Goal: Information Seeking & Learning: Learn about a topic

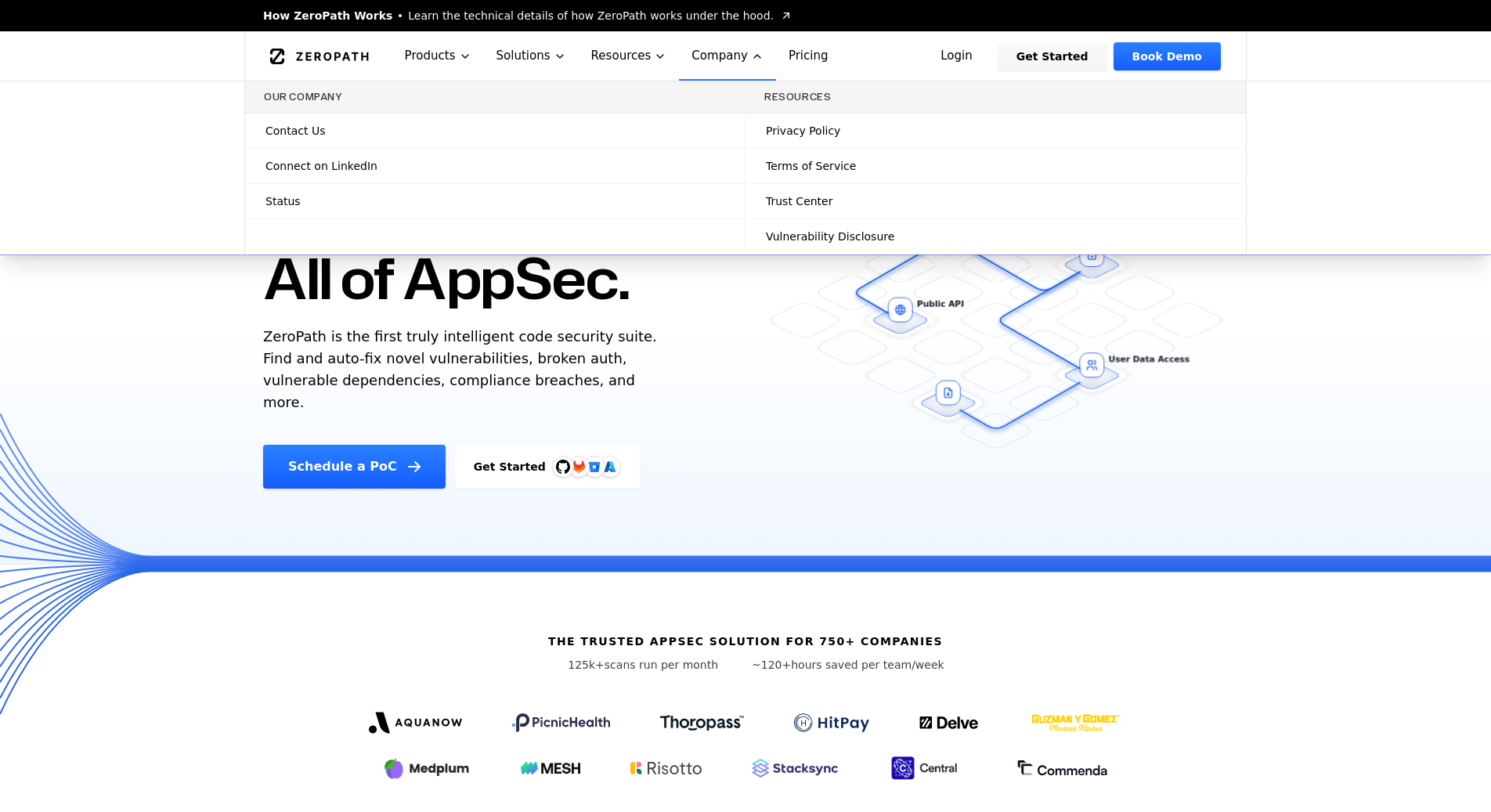
click at [323, 170] on span "Connect on LinkedIn" at bounding box center [321, 165] width 112 height 15
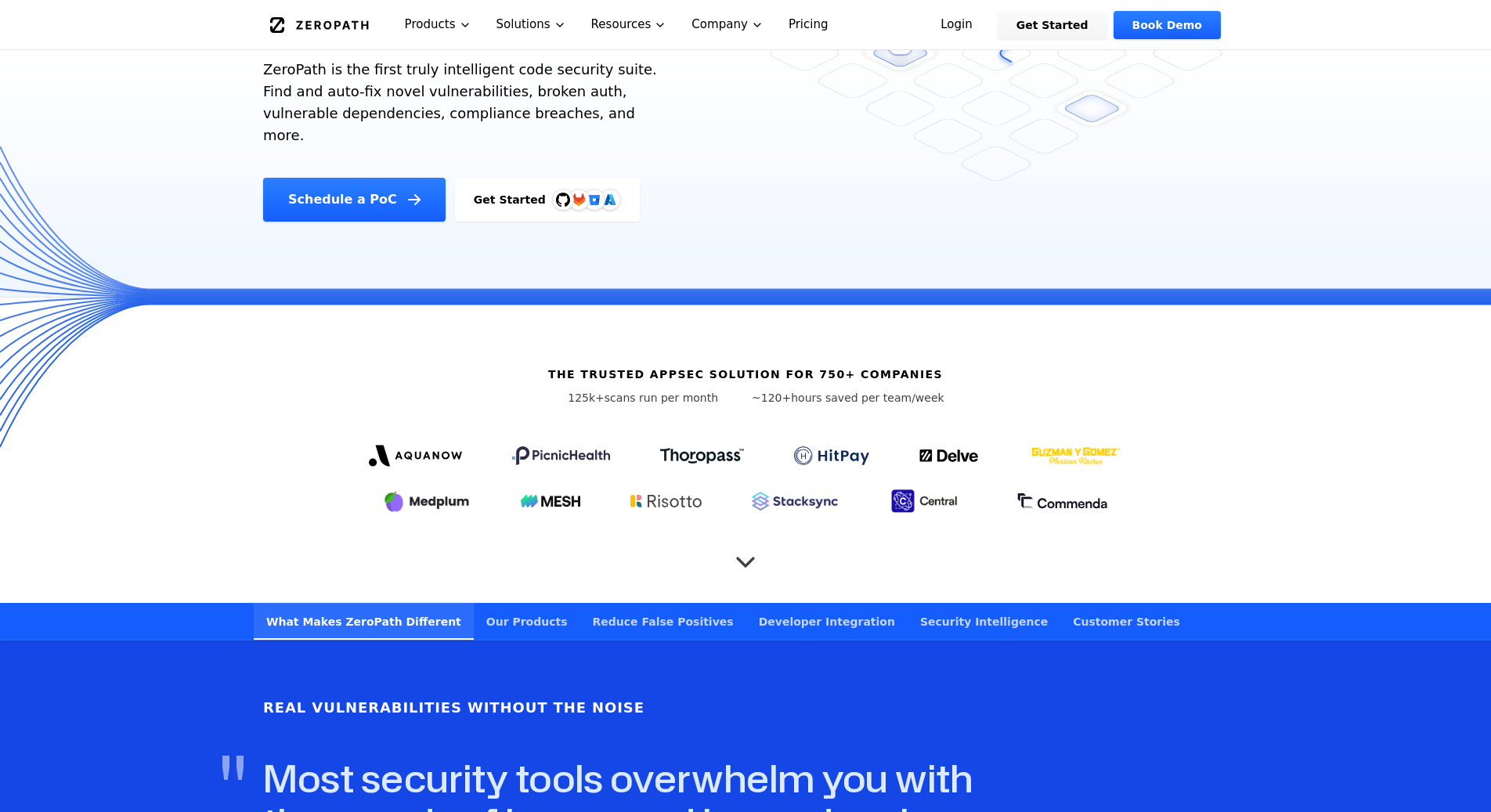
scroll to position [280, 0]
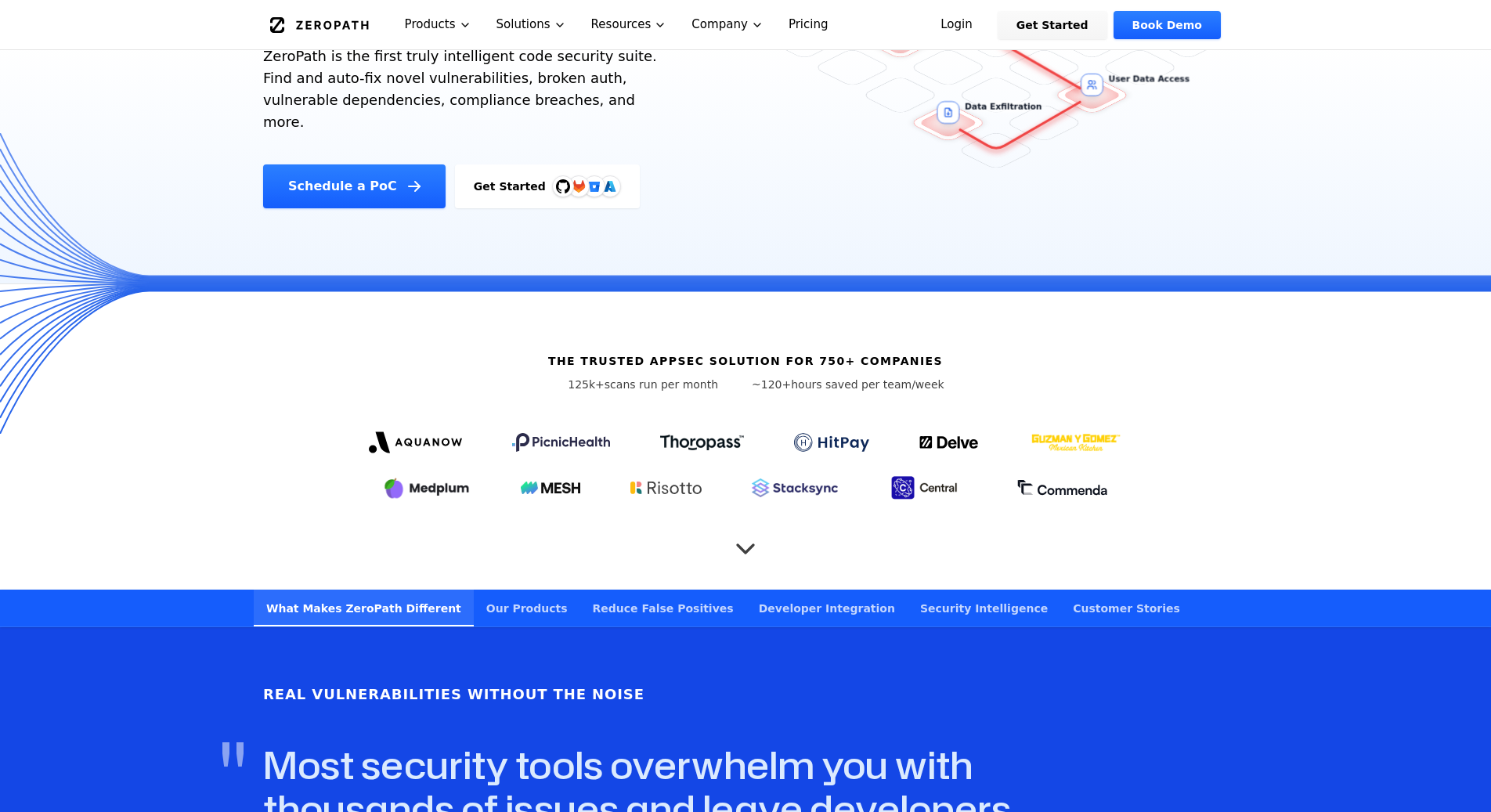
click at [741, 526] on icon "Scroll to next section" at bounding box center [745, 541] width 32 height 32
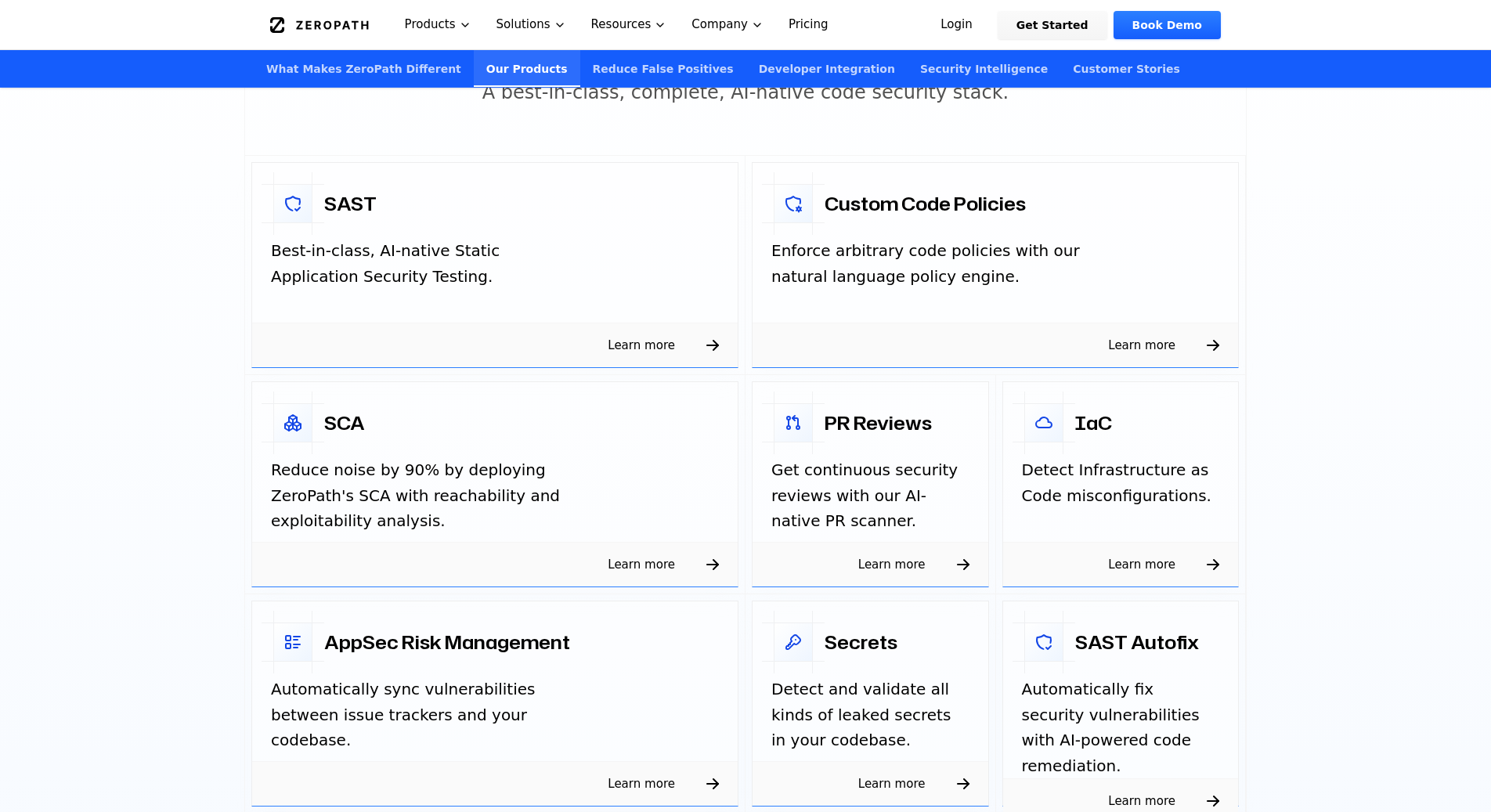
scroll to position [2404, 0]
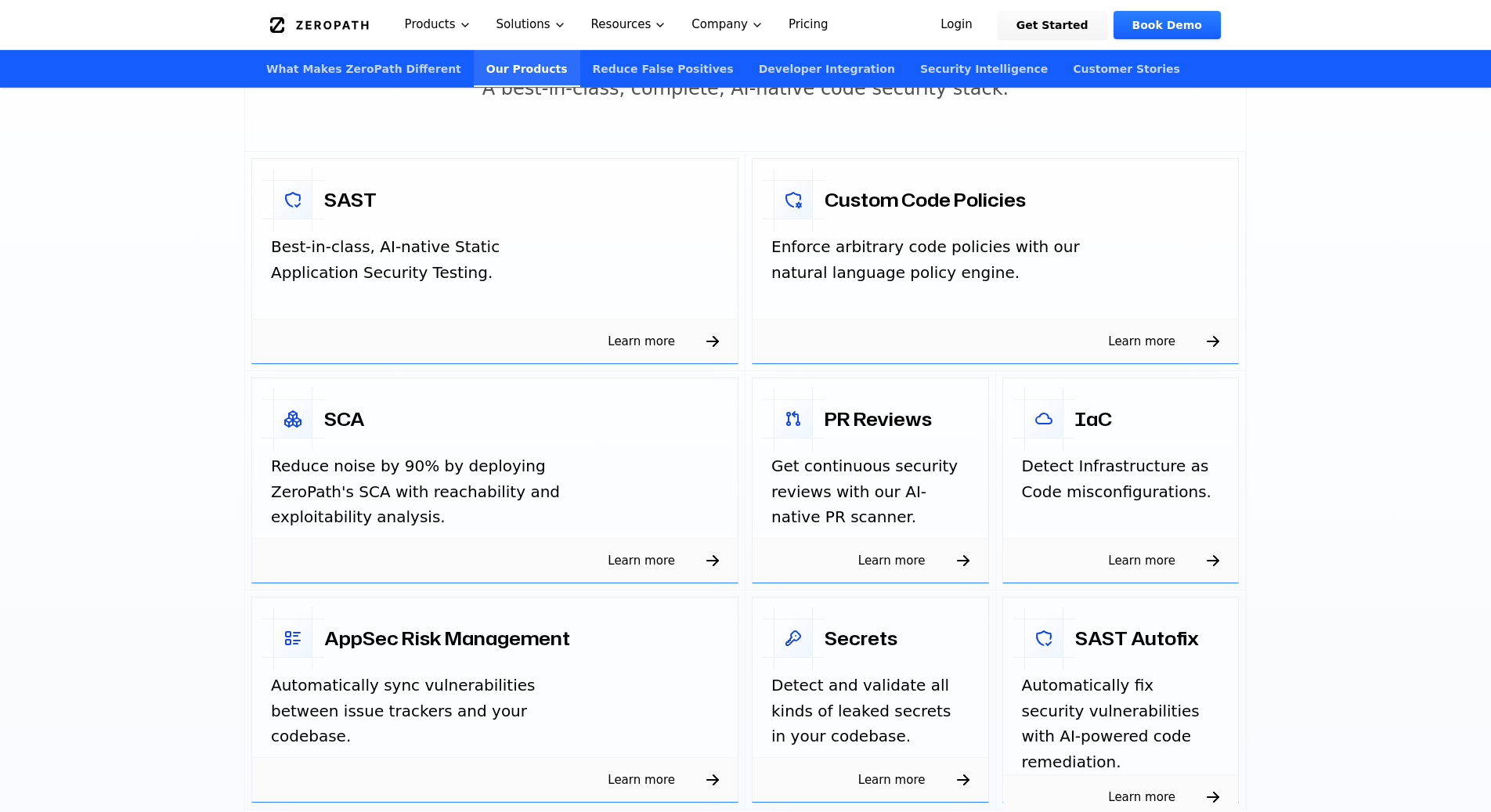
click at [1073, 73] on link "Customer Stories" at bounding box center [1126, 68] width 132 height 37
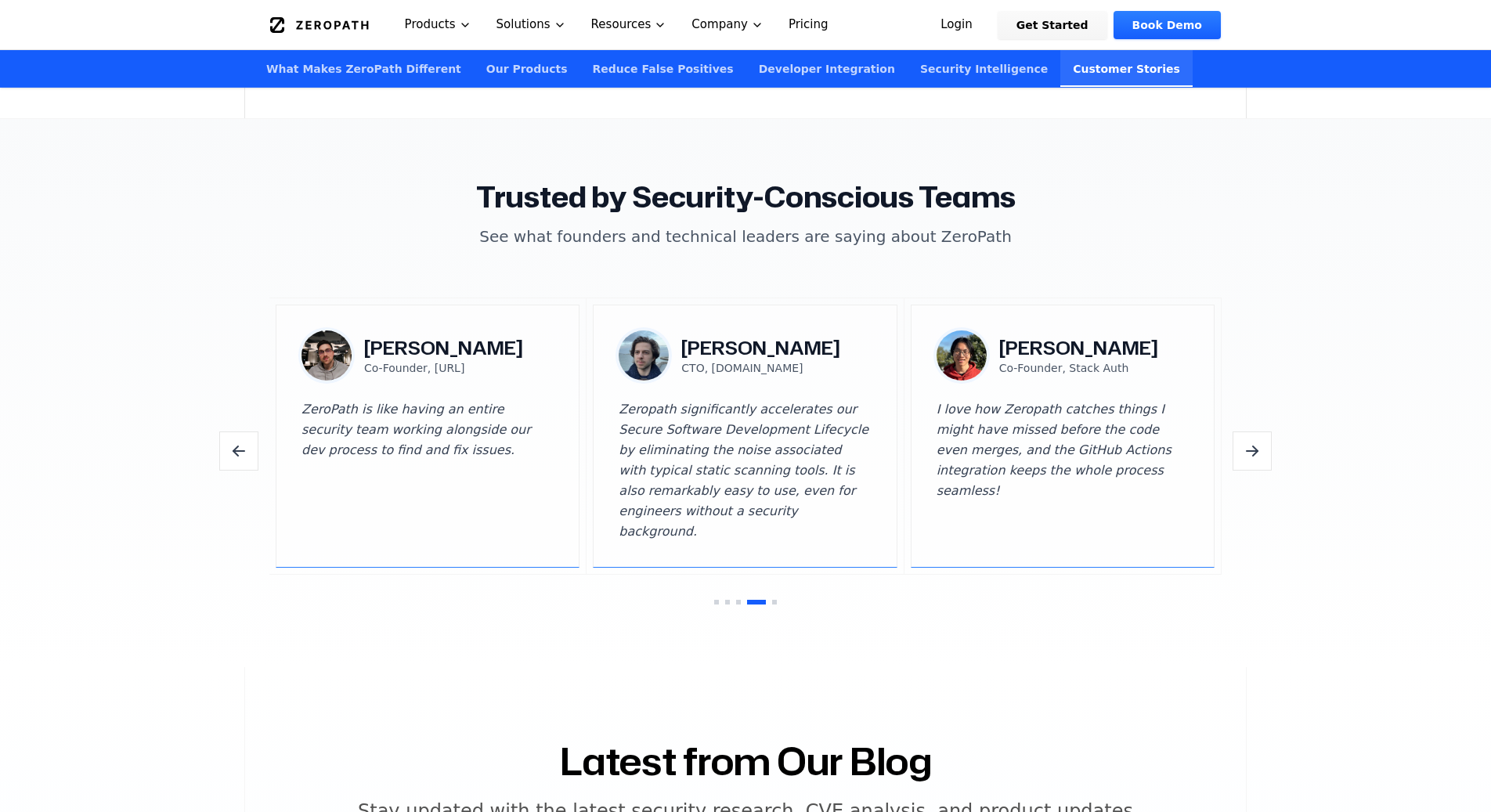
scroll to position [4537, 0]
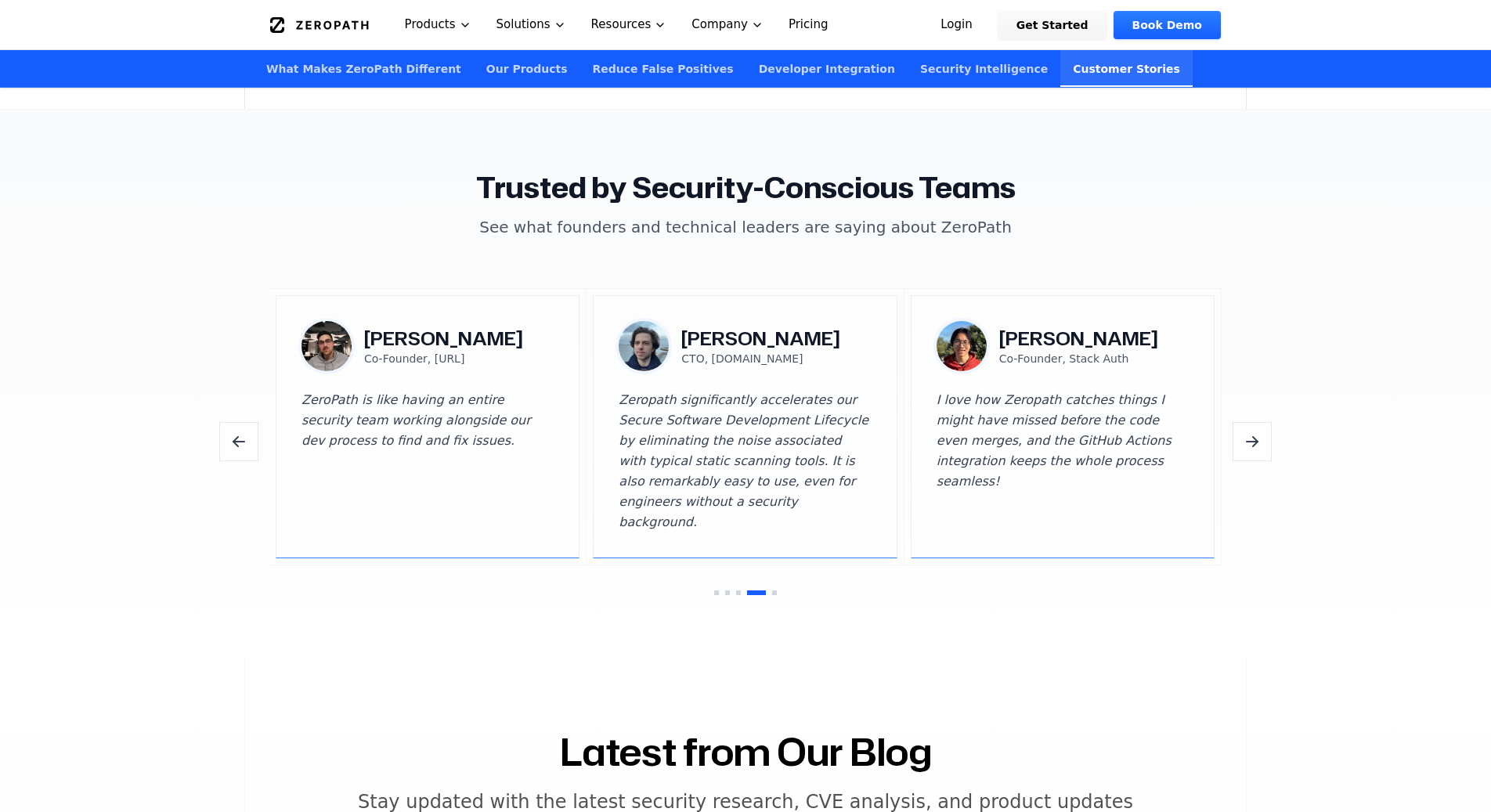
click at [1255, 442] on icon "Next testimonials" at bounding box center [1251, 442] width 11 height 0
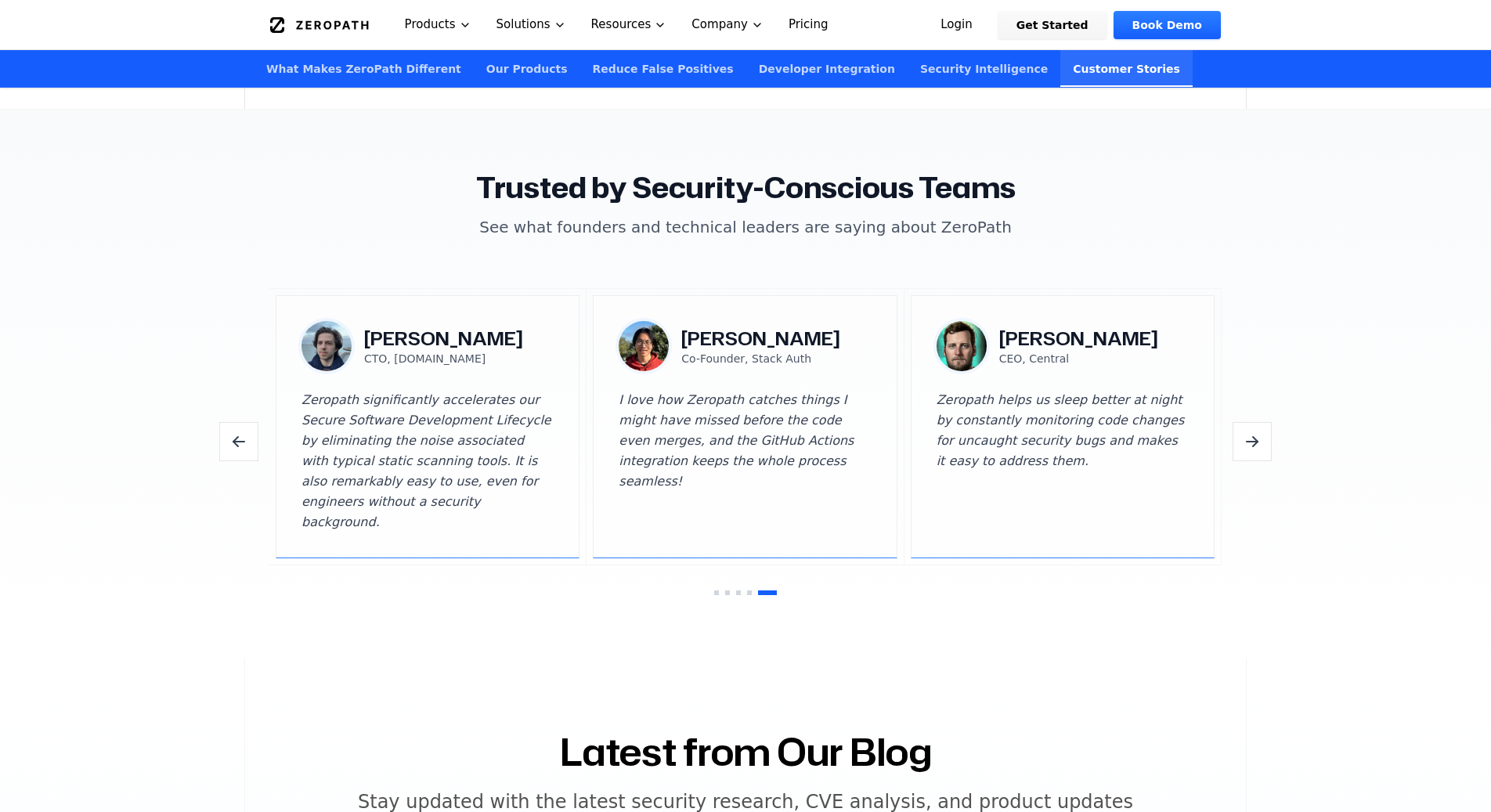
click at [1255, 442] on icon "Next testimonials" at bounding box center [1251, 442] width 11 height 0
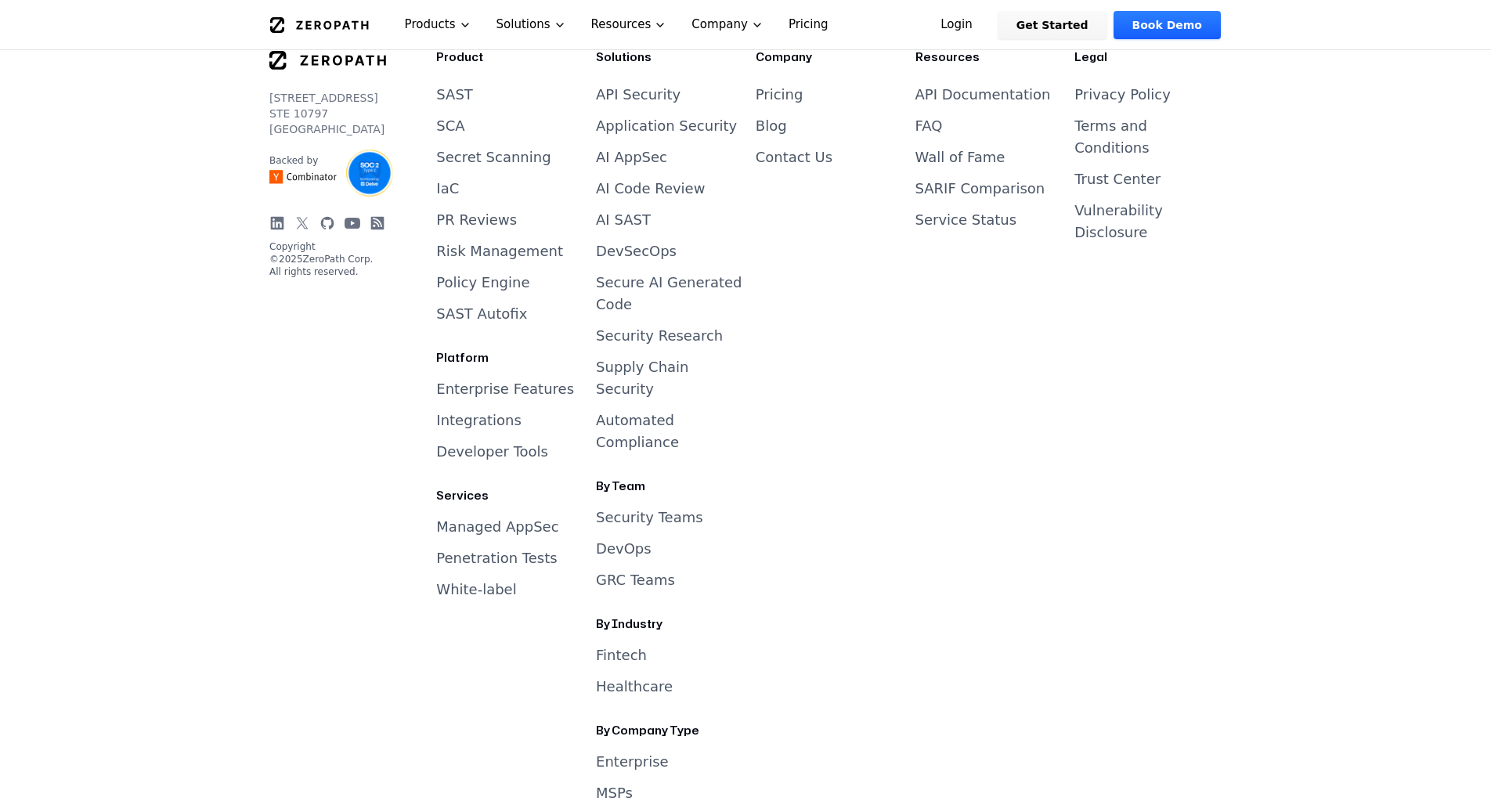
scroll to position [6570, 0]
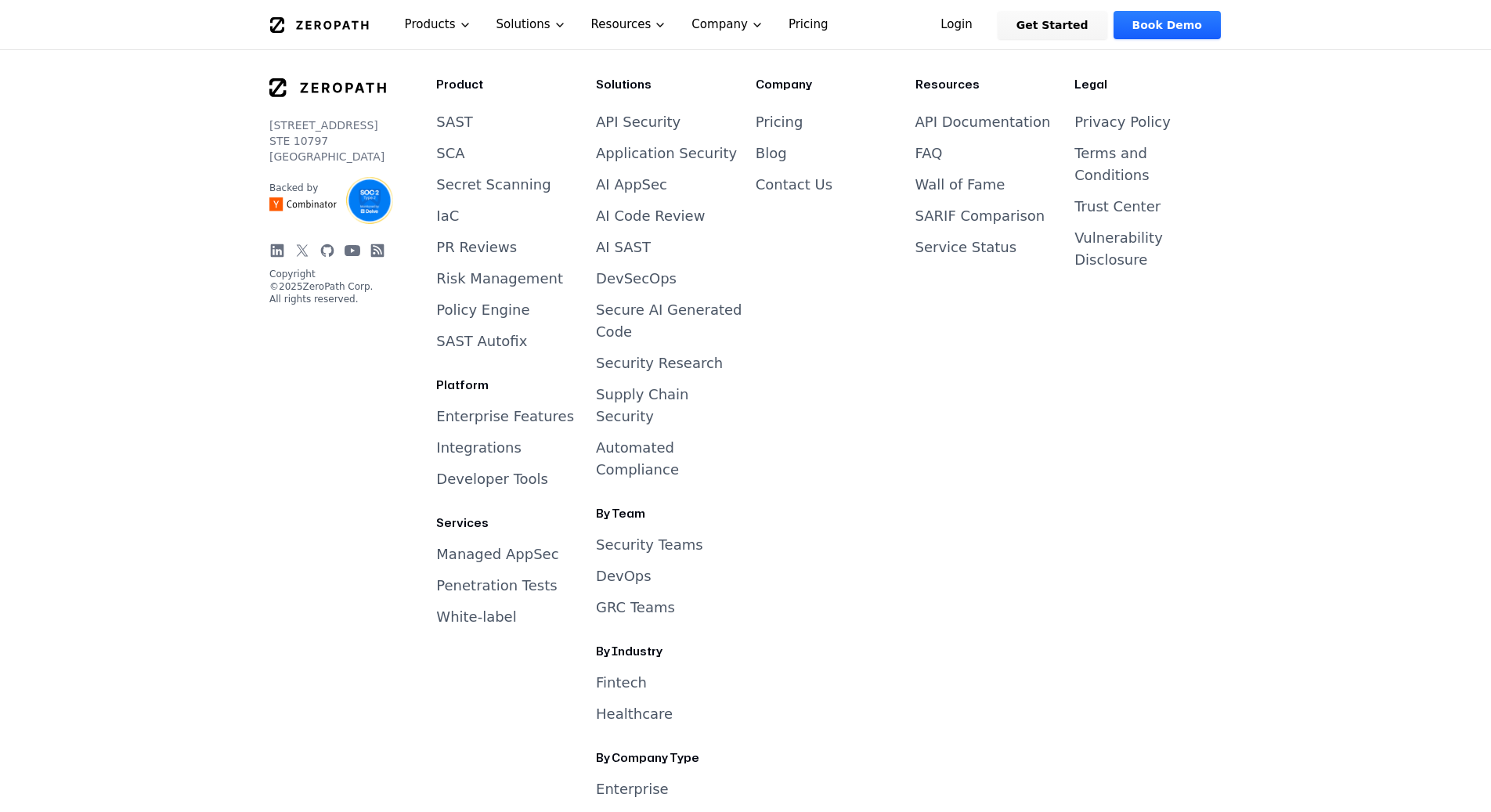
click at [1163, 229] on link "Vulnerability Disclosure" at bounding box center [1118, 248] width 89 height 38
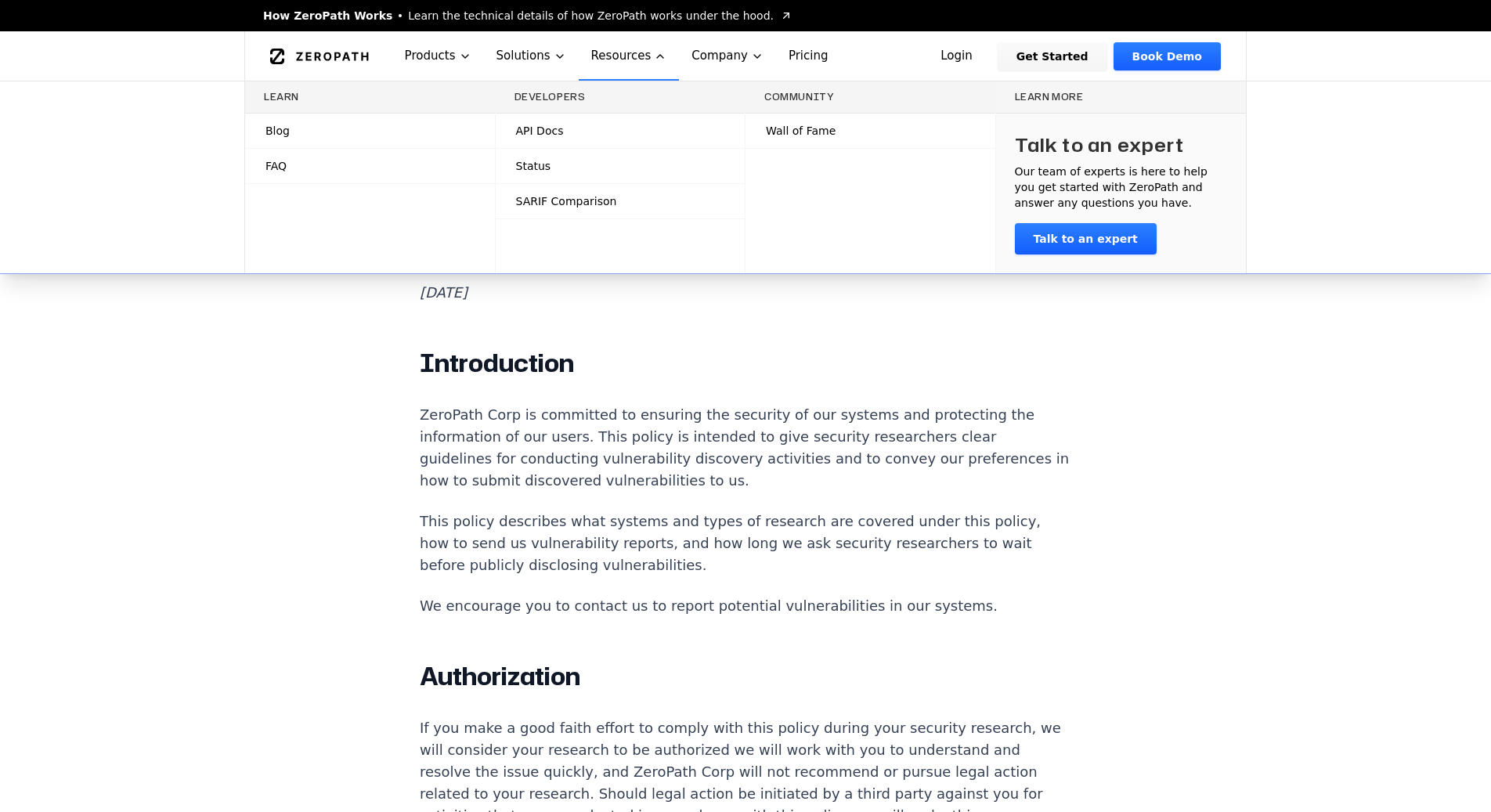
click at [809, 133] on span "Wall of Fame" at bounding box center [801, 131] width 69 height 15
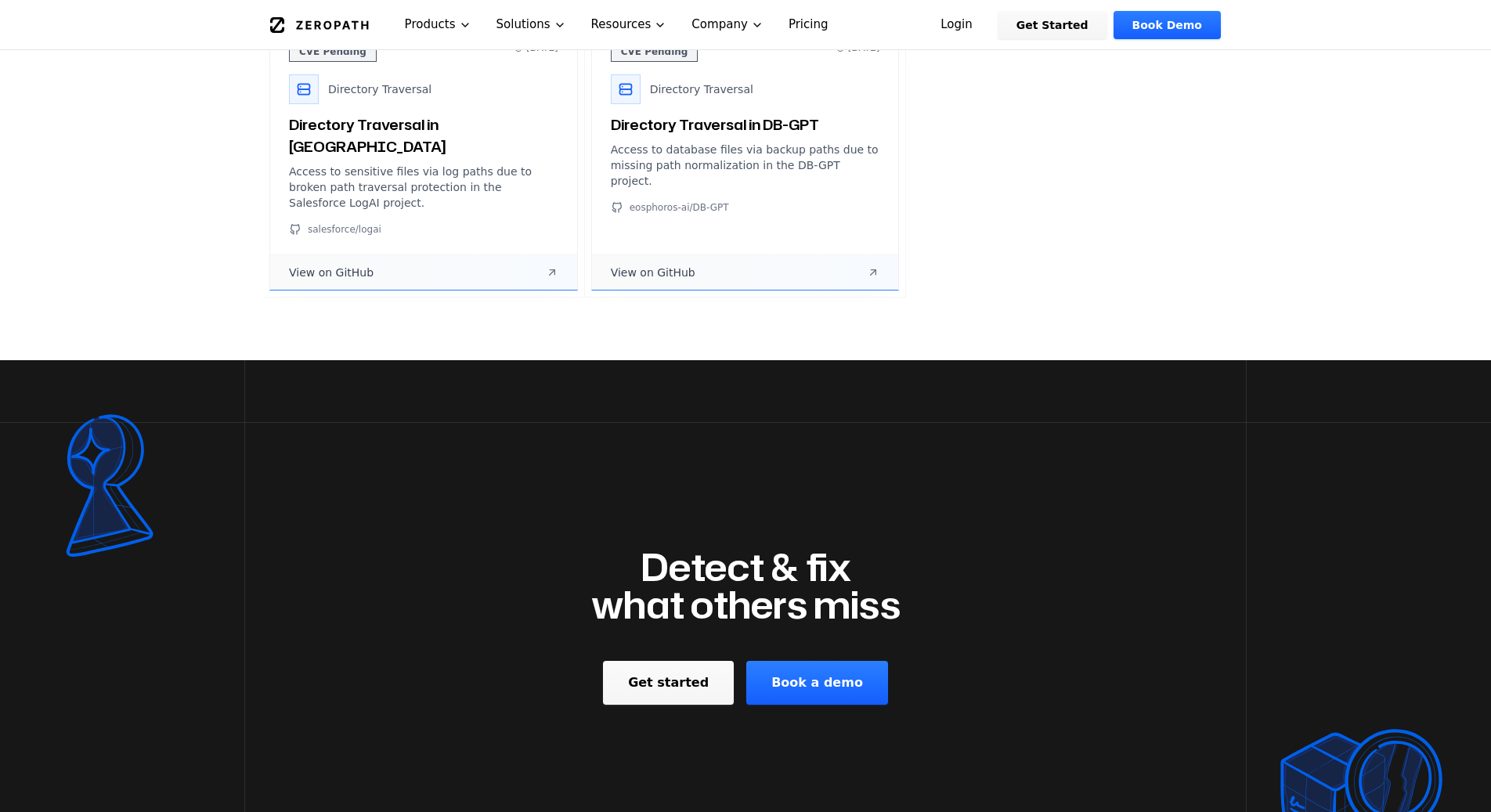
scroll to position [2457, 0]
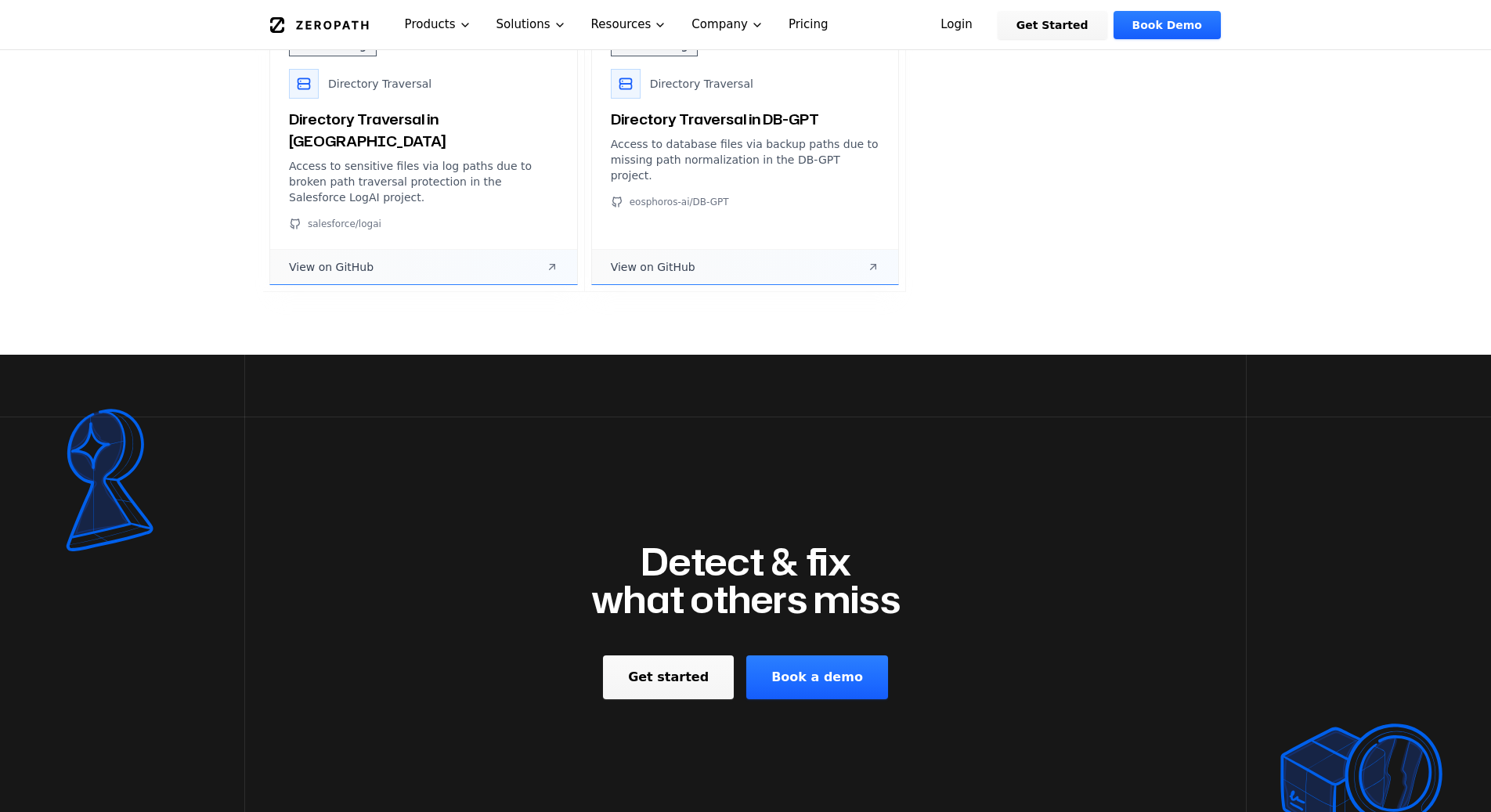
click at [678, 655] on link "Get started" at bounding box center [668, 677] width 131 height 44
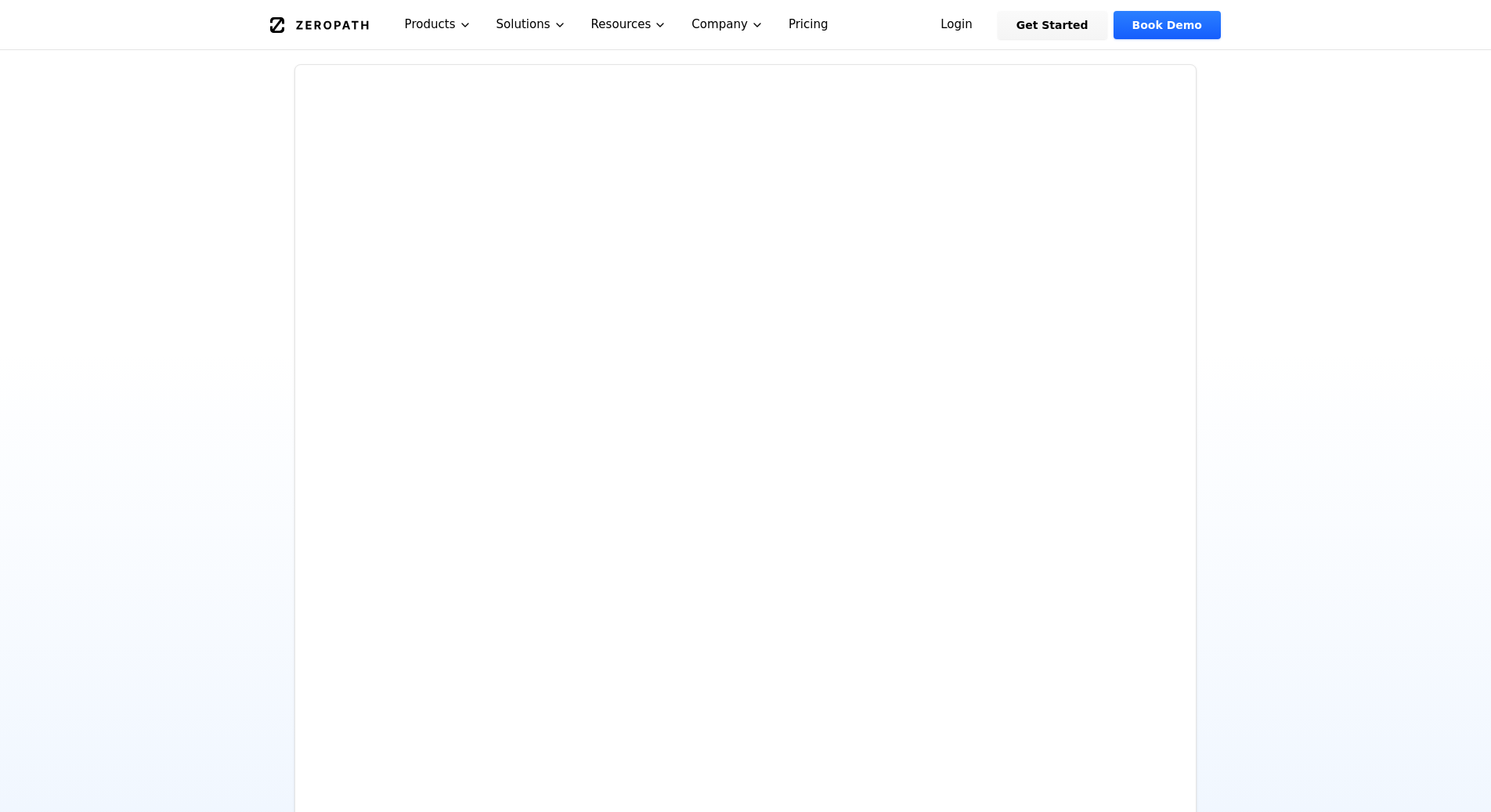
scroll to position [269, 0]
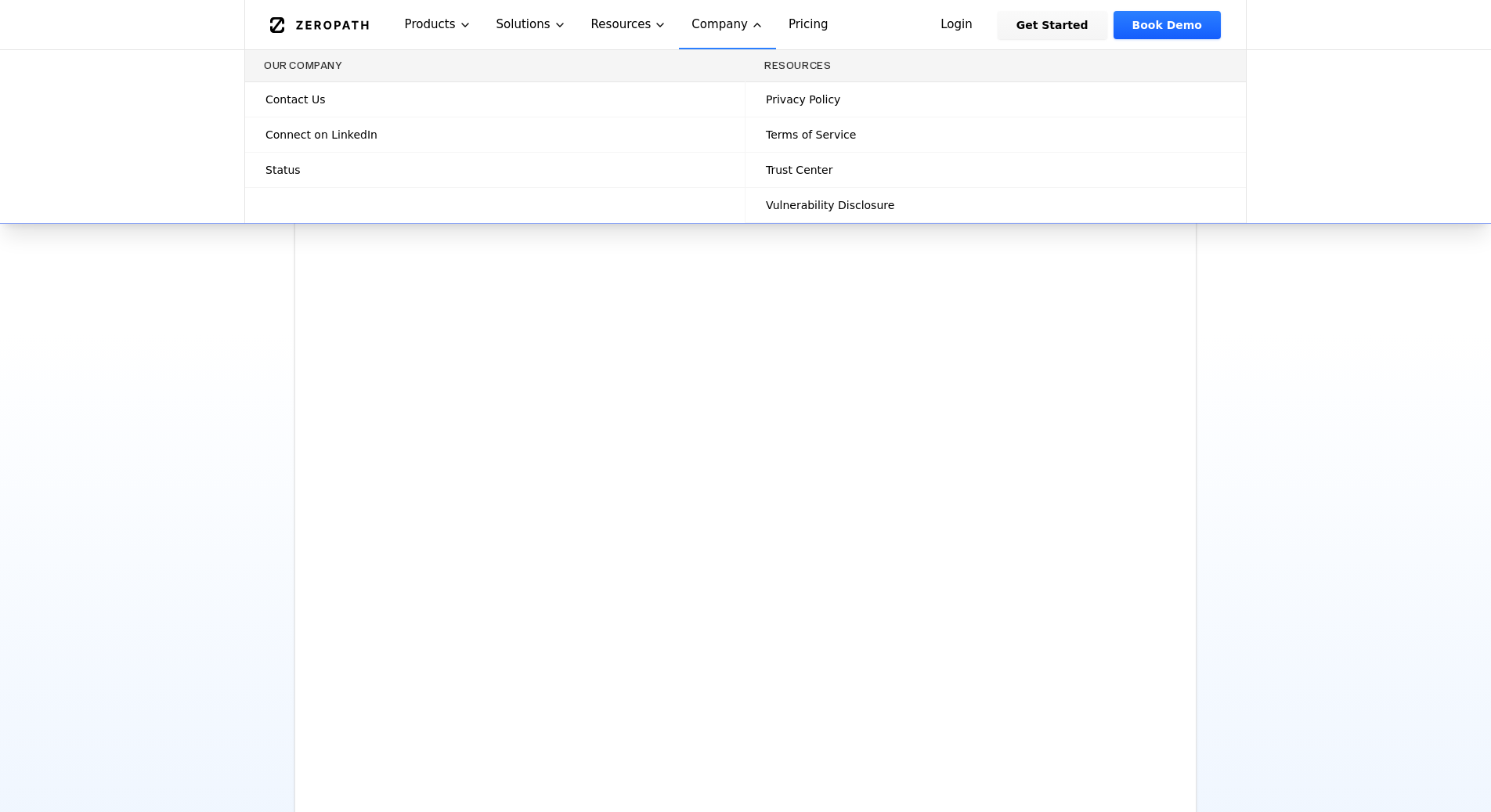
click at [281, 170] on span "Status" at bounding box center [283, 169] width 36 height 15
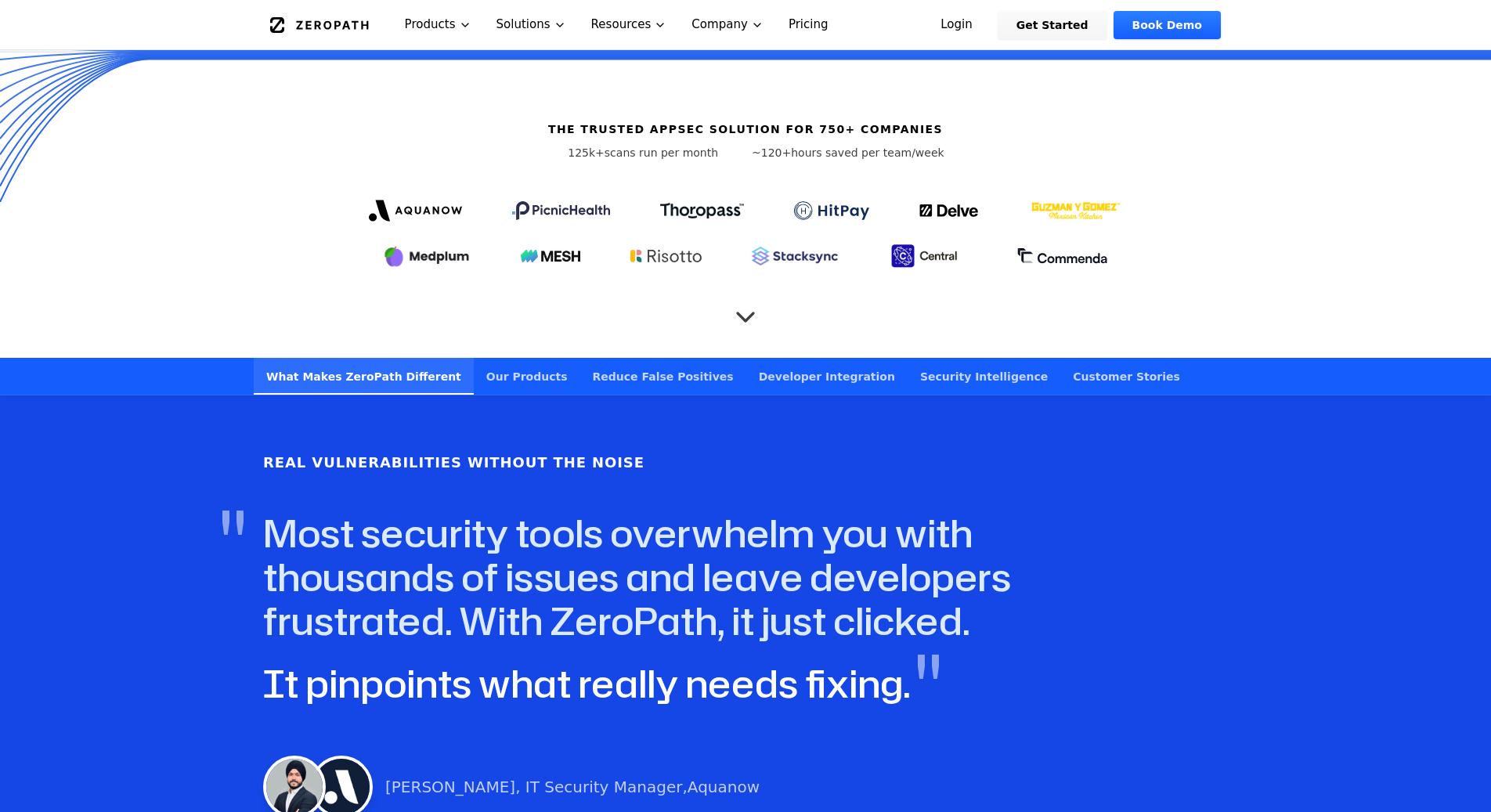
scroll to position [514, 0]
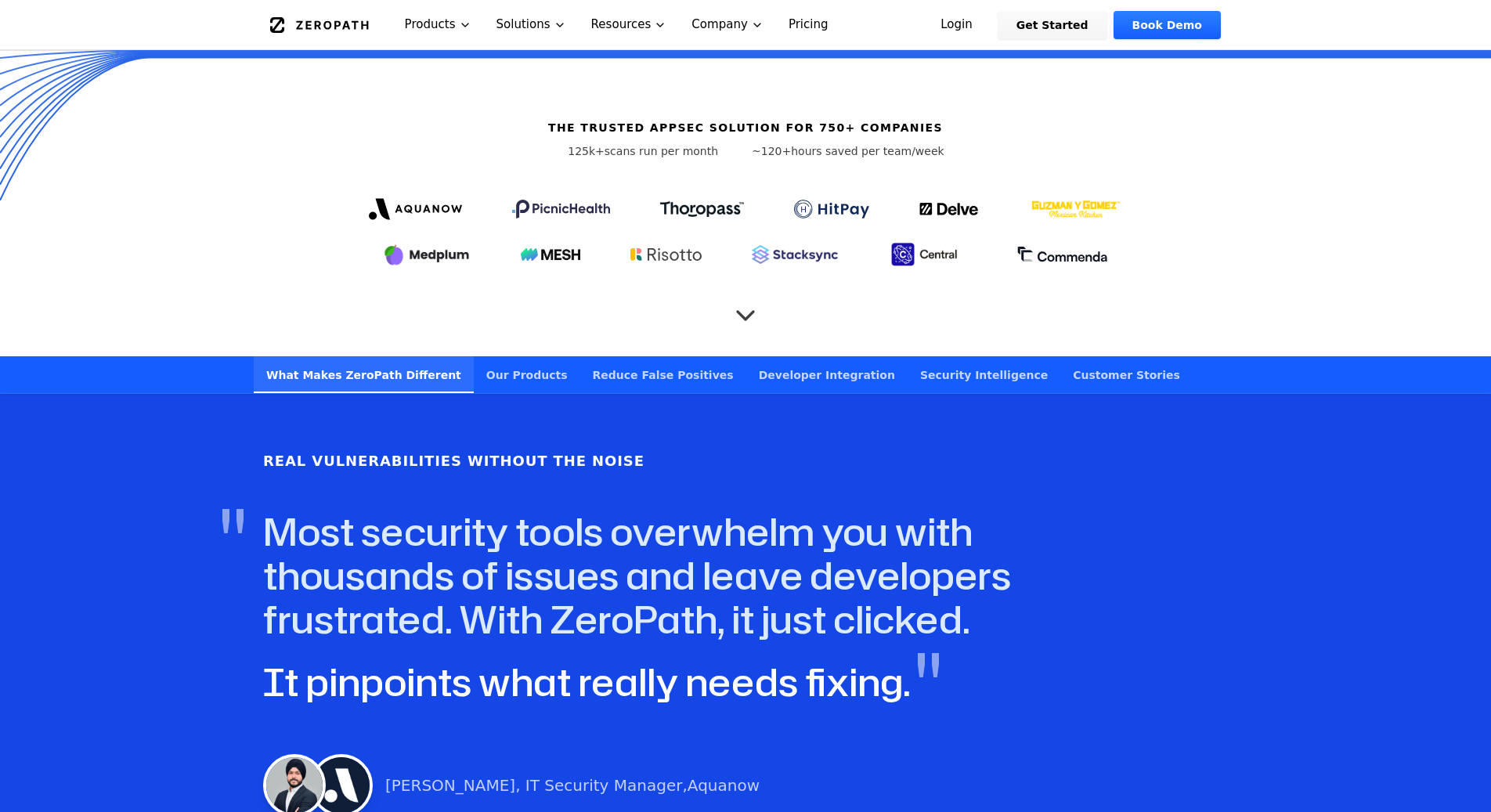
click at [503, 356] on link "Our Products" at bounding box center [527, 374] width 107 height 37
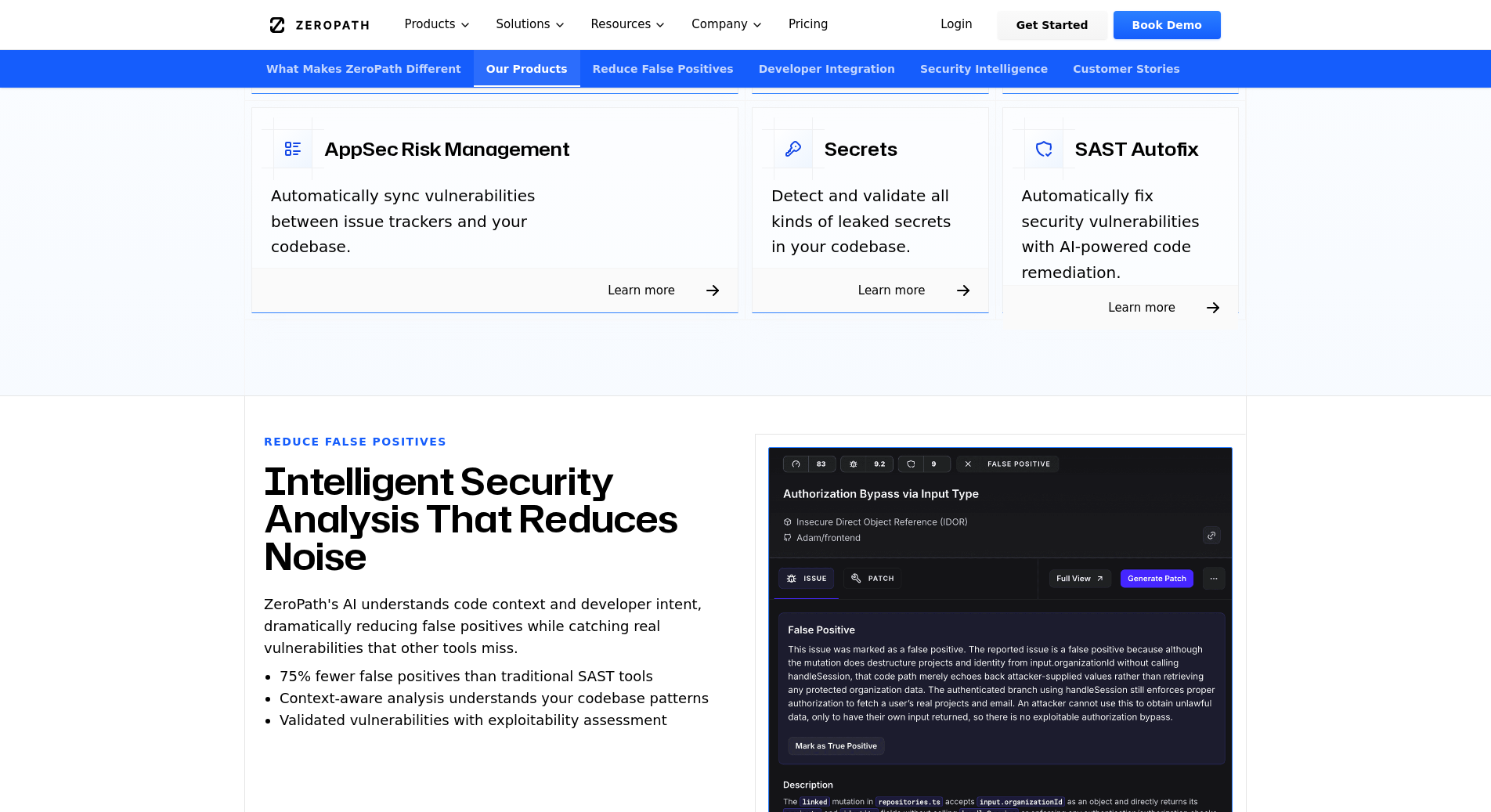
scroll to position [2018, 0]
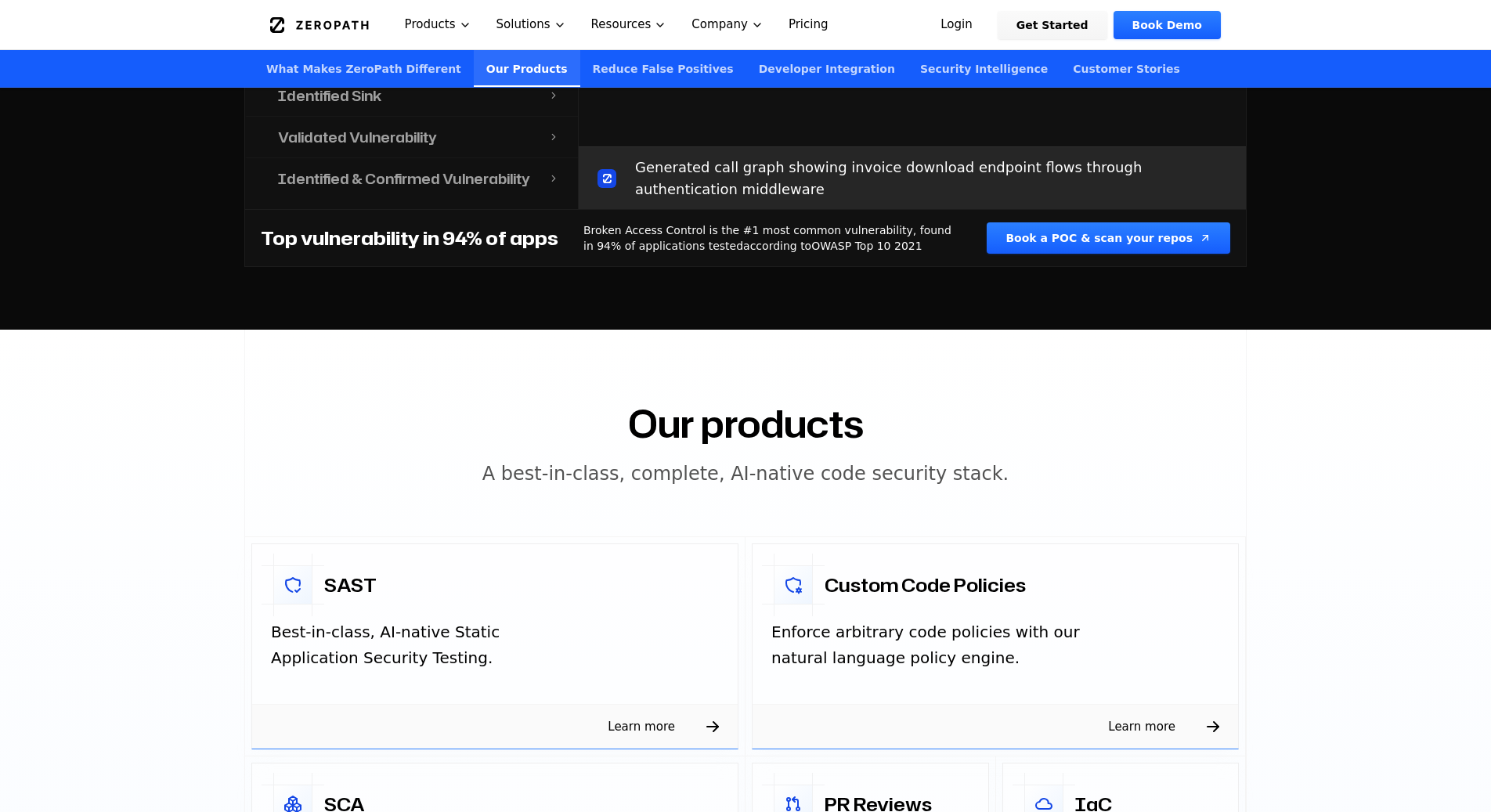
click at [580, 82] on link "Reduce False Positives" at bounding box center [663, 68] width 166 height 37
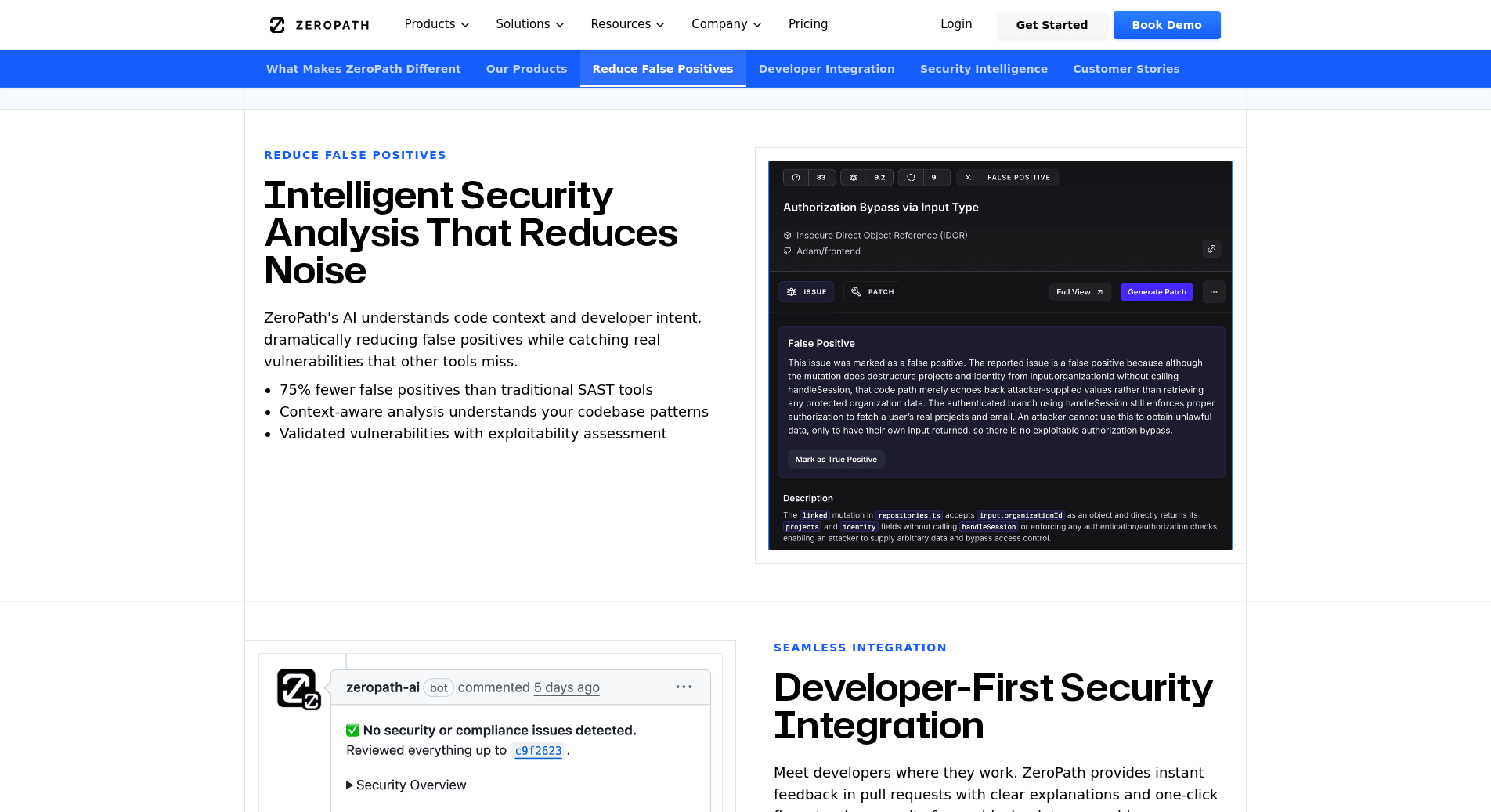
click at [803, 67] on link "Developer Integration" at bounding box center [827, 68] width 162 height 37
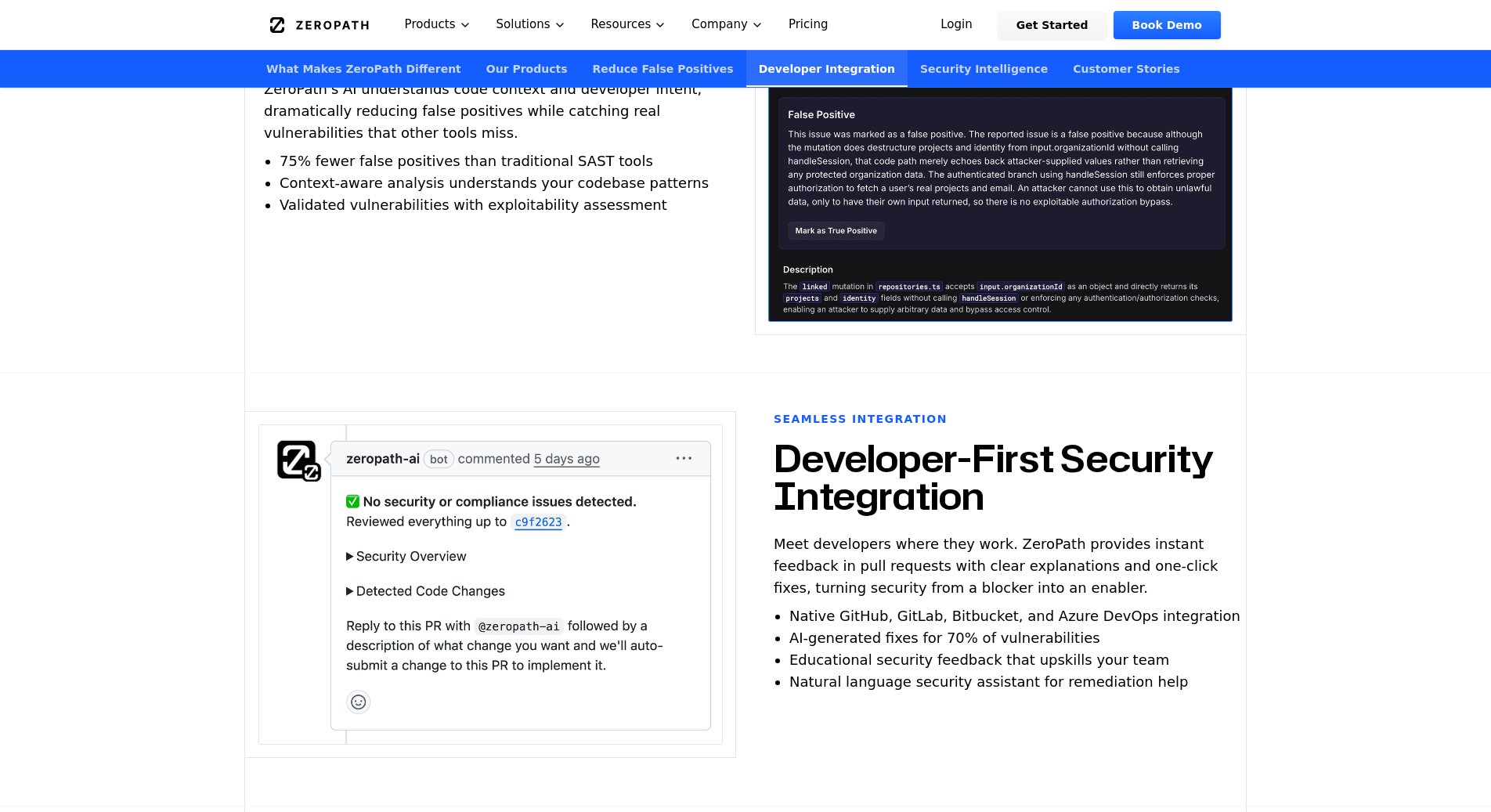
scroll to position [3672, 0]
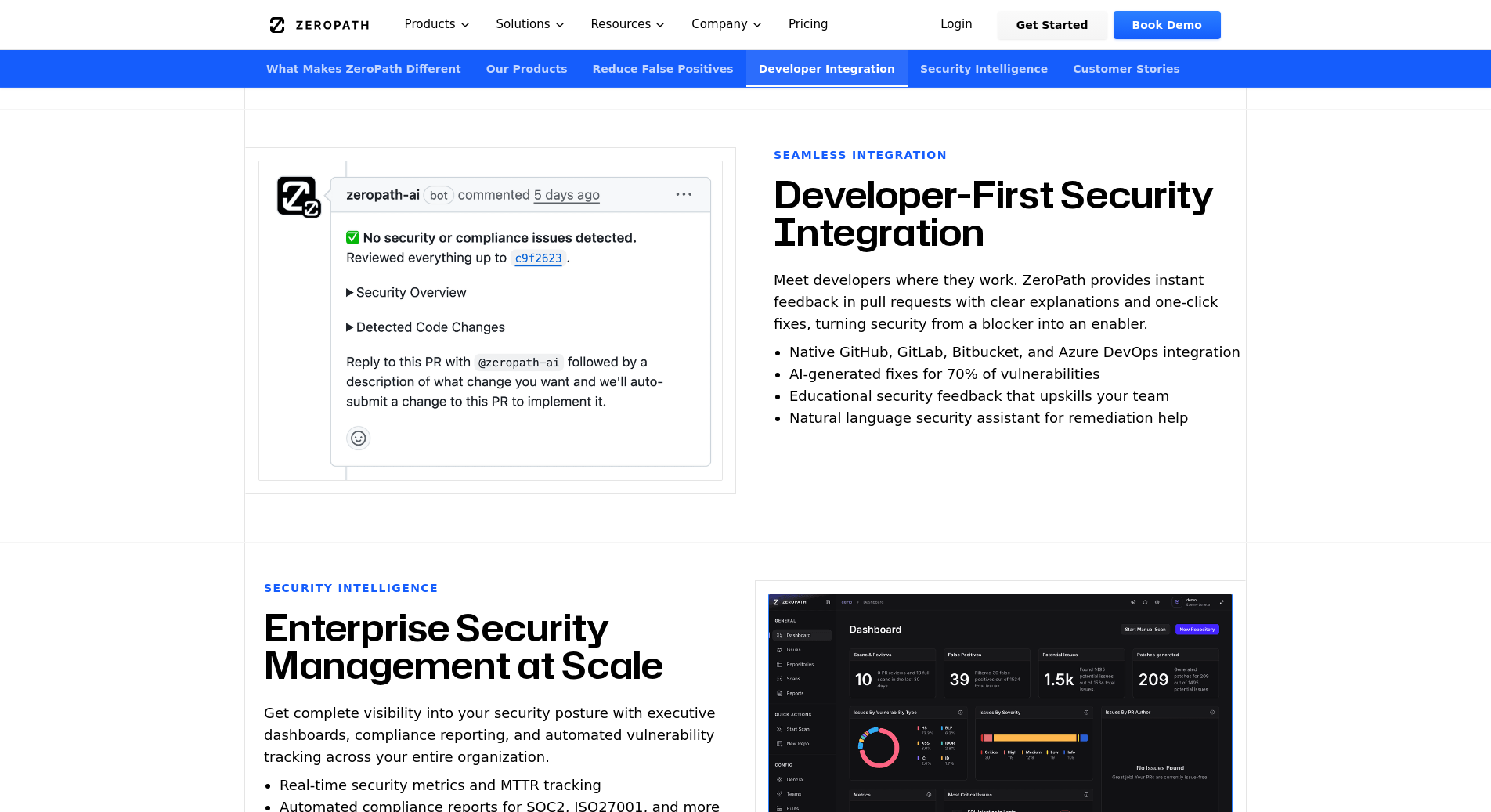
click at [908, 72] on link "Security Intelligence" at bounding box center [984, 68] width 153 height 37
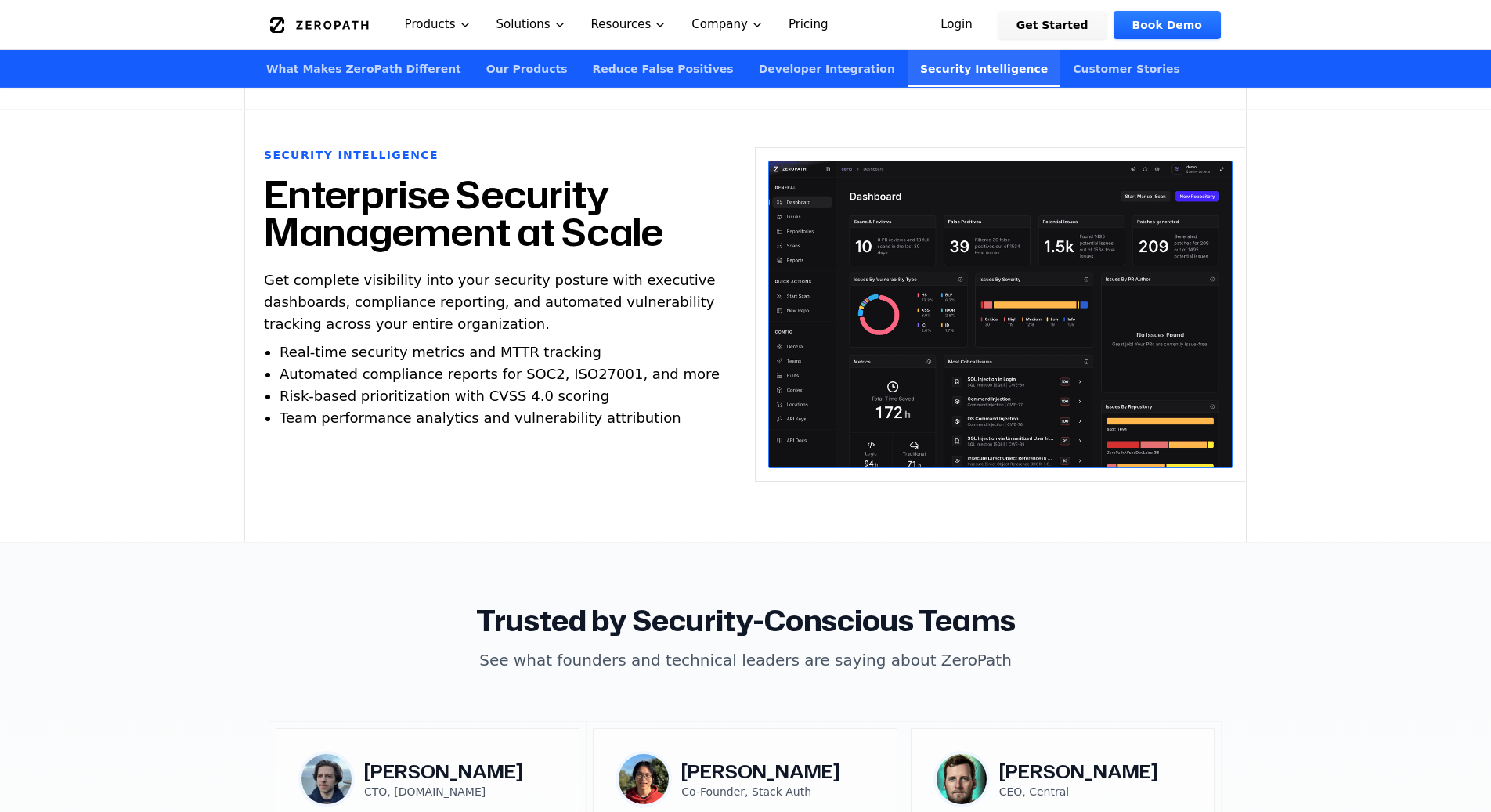
click at [1061, 76] on link "Customer Stories" at bounding box center [1126, 68] width 132 height 37
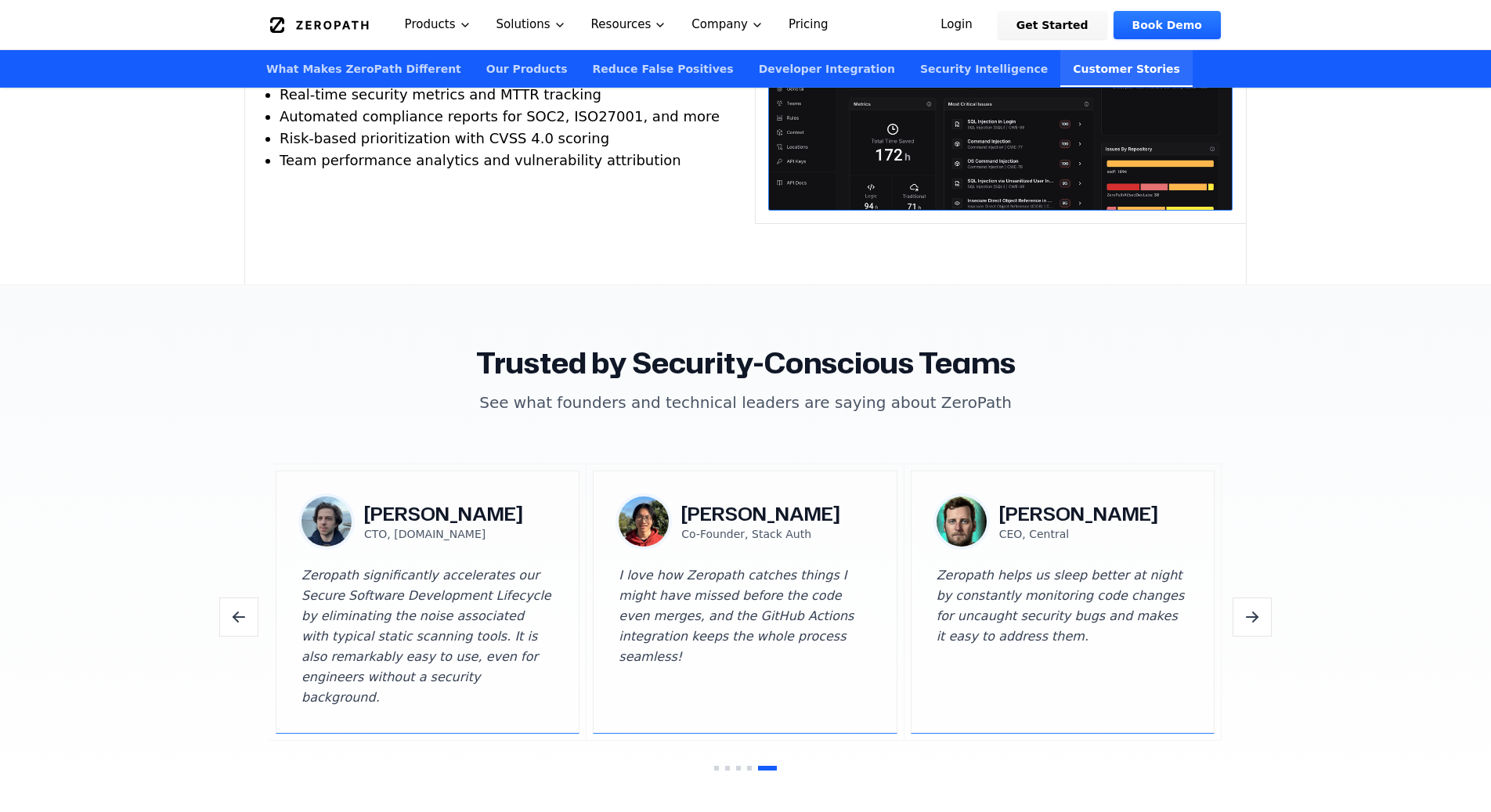
scroll to position [4537, 0]
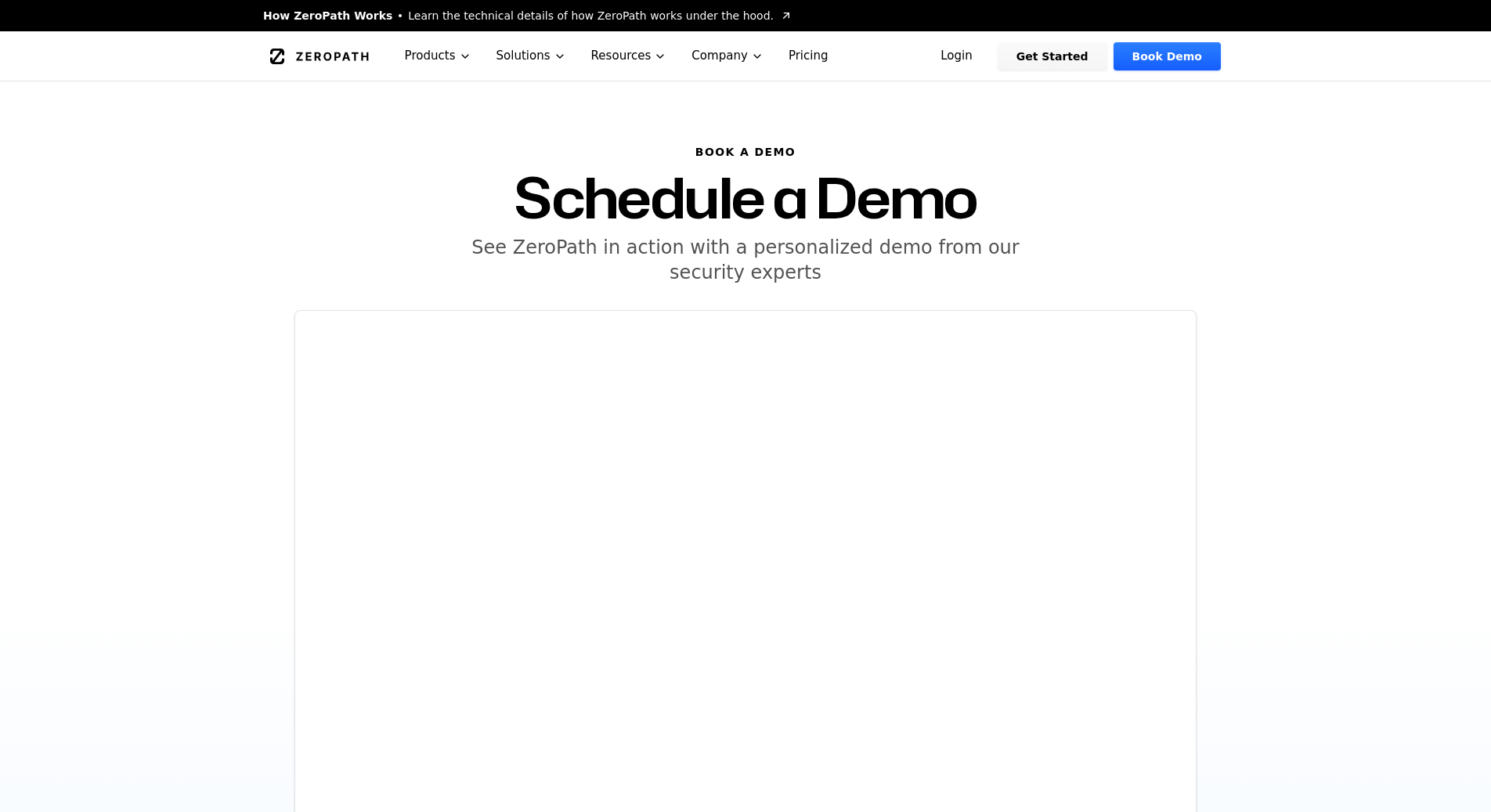
scroll to position [269, 0]
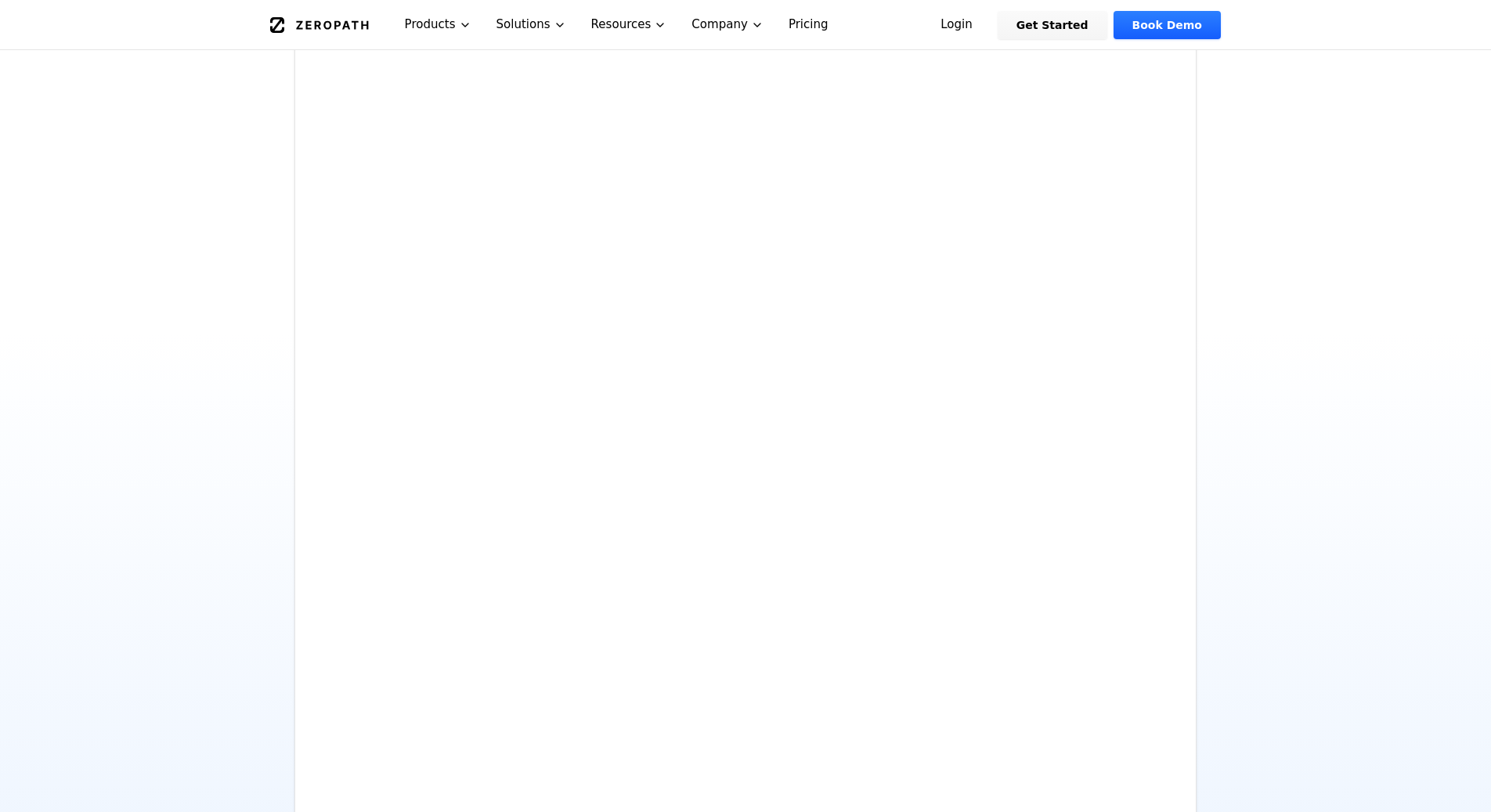
click at [355, 25] on icon "Global" at bounding box center [332, 24] width 72 height 9
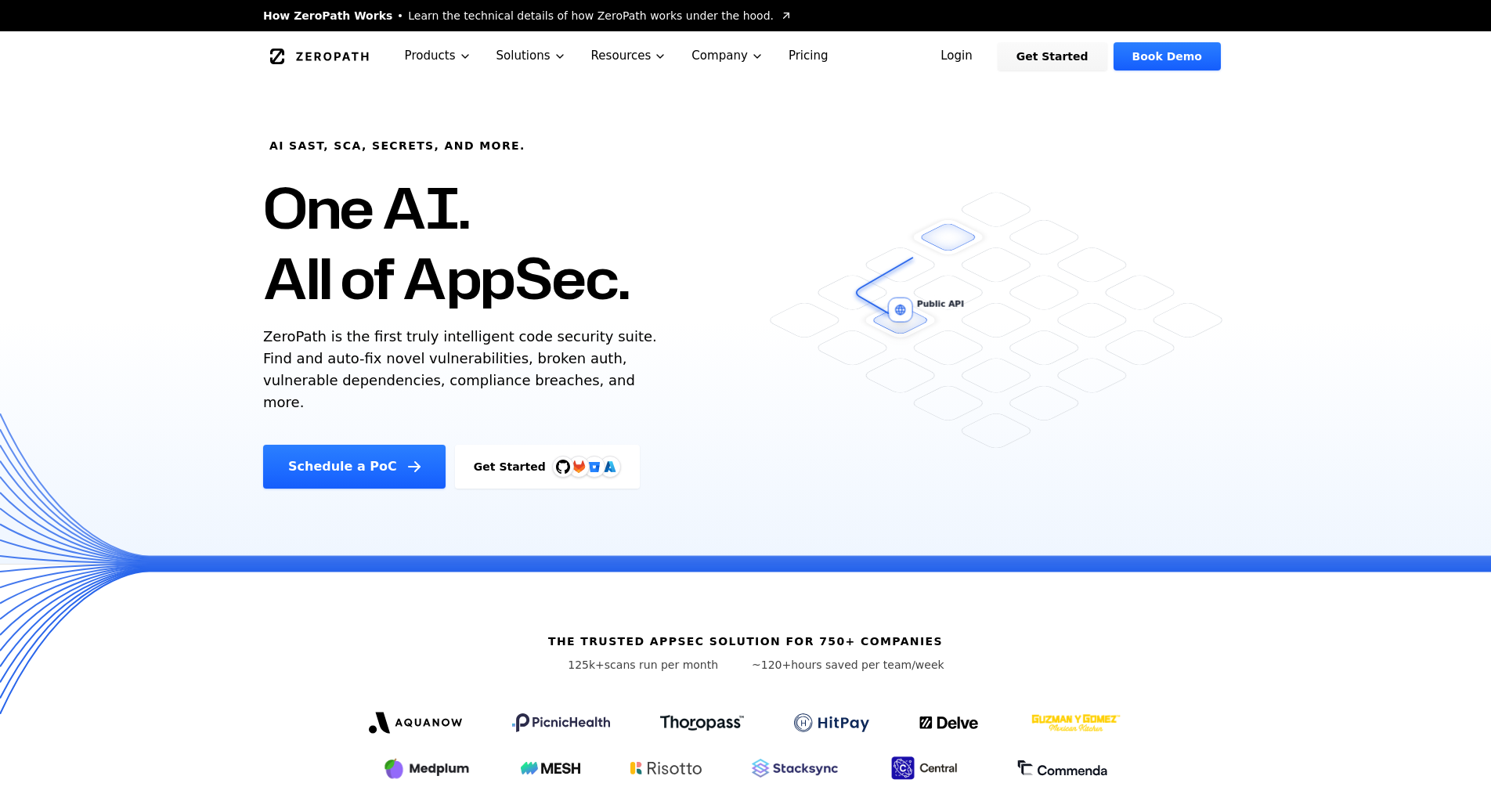
click at [796, 55] on link "Pricing" at bounding box center [809, 56] width 65 height 49
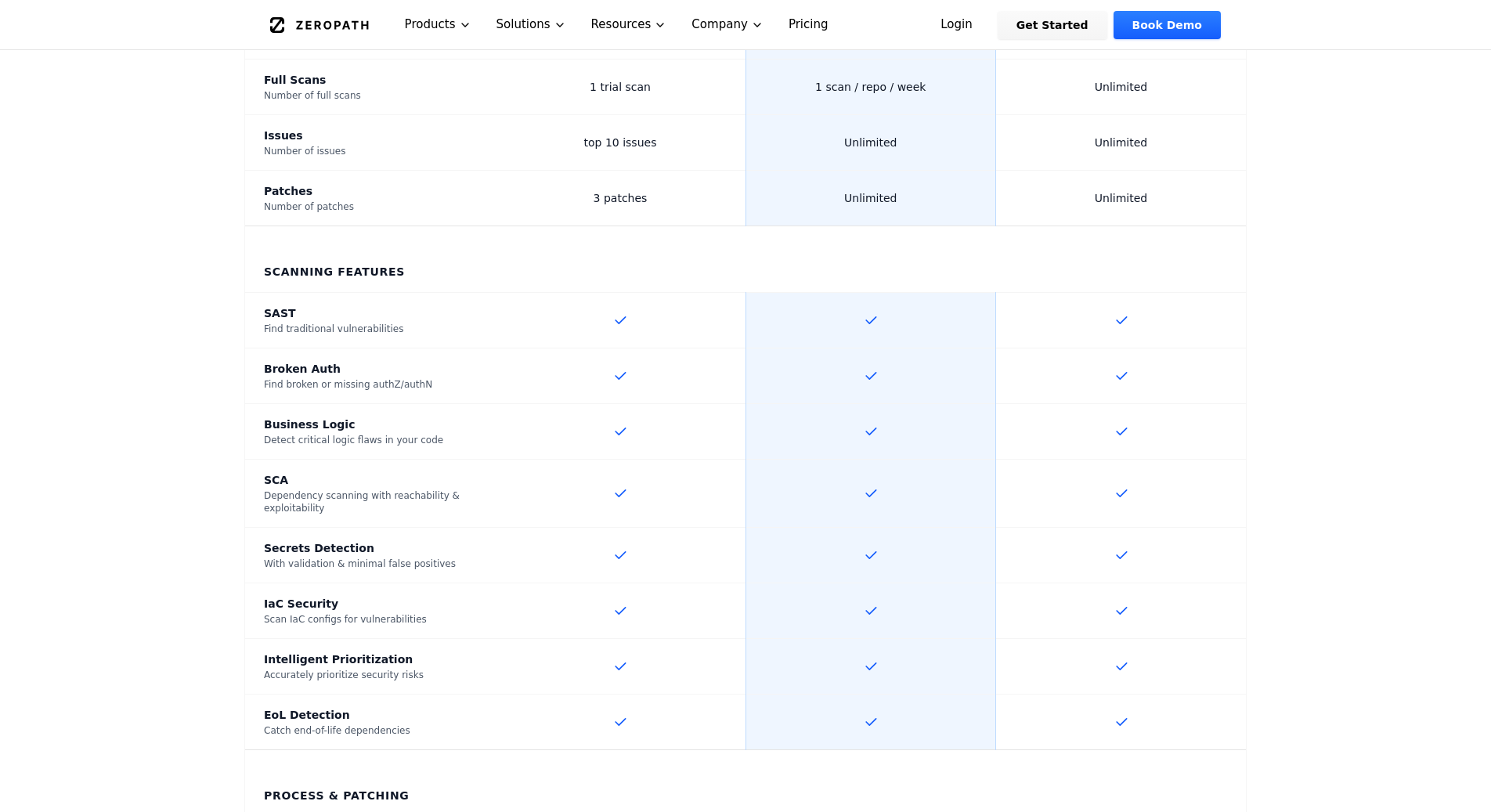
scroll to position [838, 0]
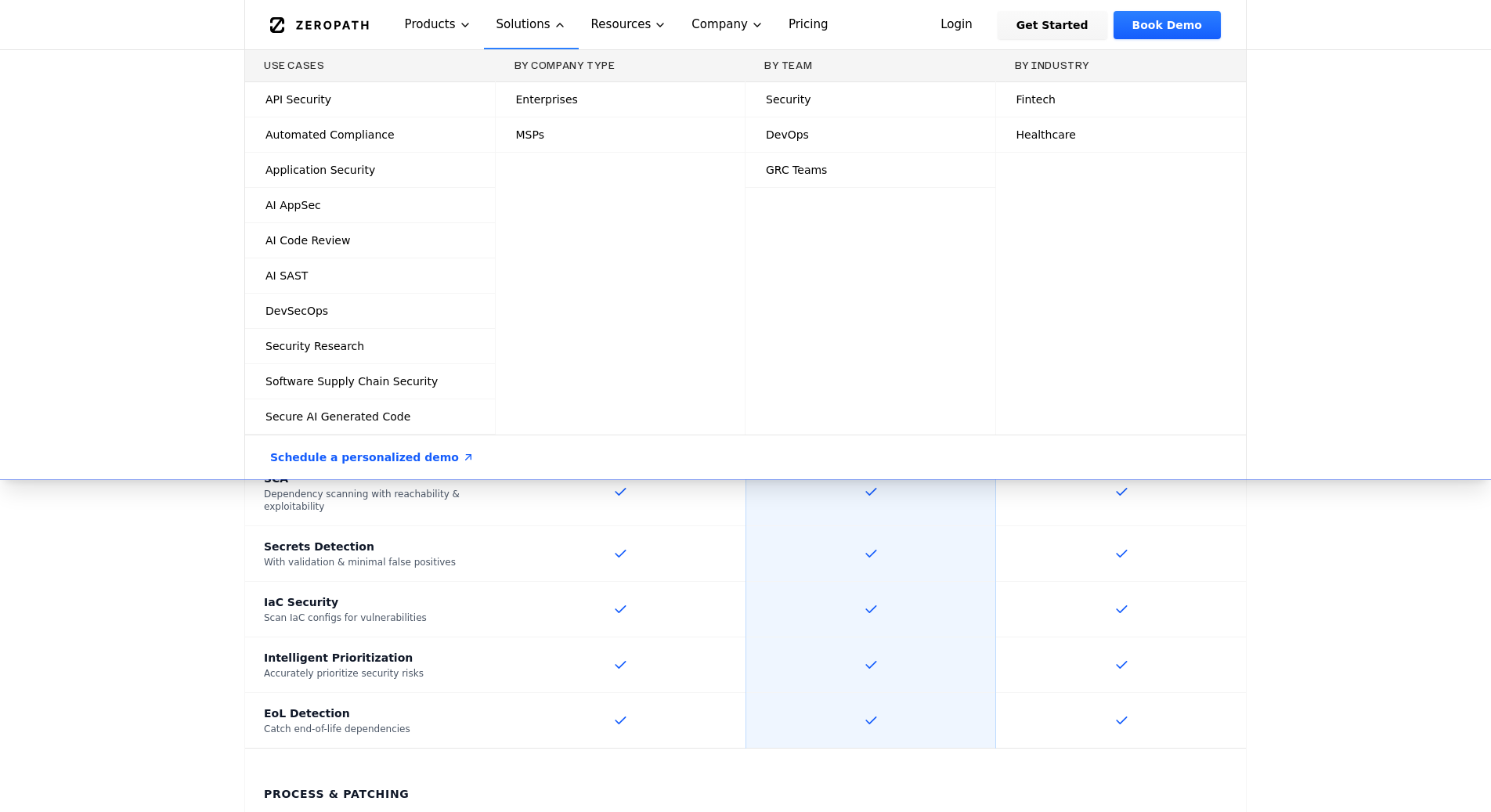
click at [798, 99] on span "Security" at bounding box center [788, 99] width 45 height 15
click at [964, 95] on icon at bounding box center [970, 99] width 13 height 13
click at [982, 97] on link "Security" at bounding box center [871, 99] width 250 height 35
click at [964, 101] on icon at bounding box center [970, 99] width 13 height 13
click at [759, 99] on div "Security" at bounding box center [783, 99] width 58 height 15
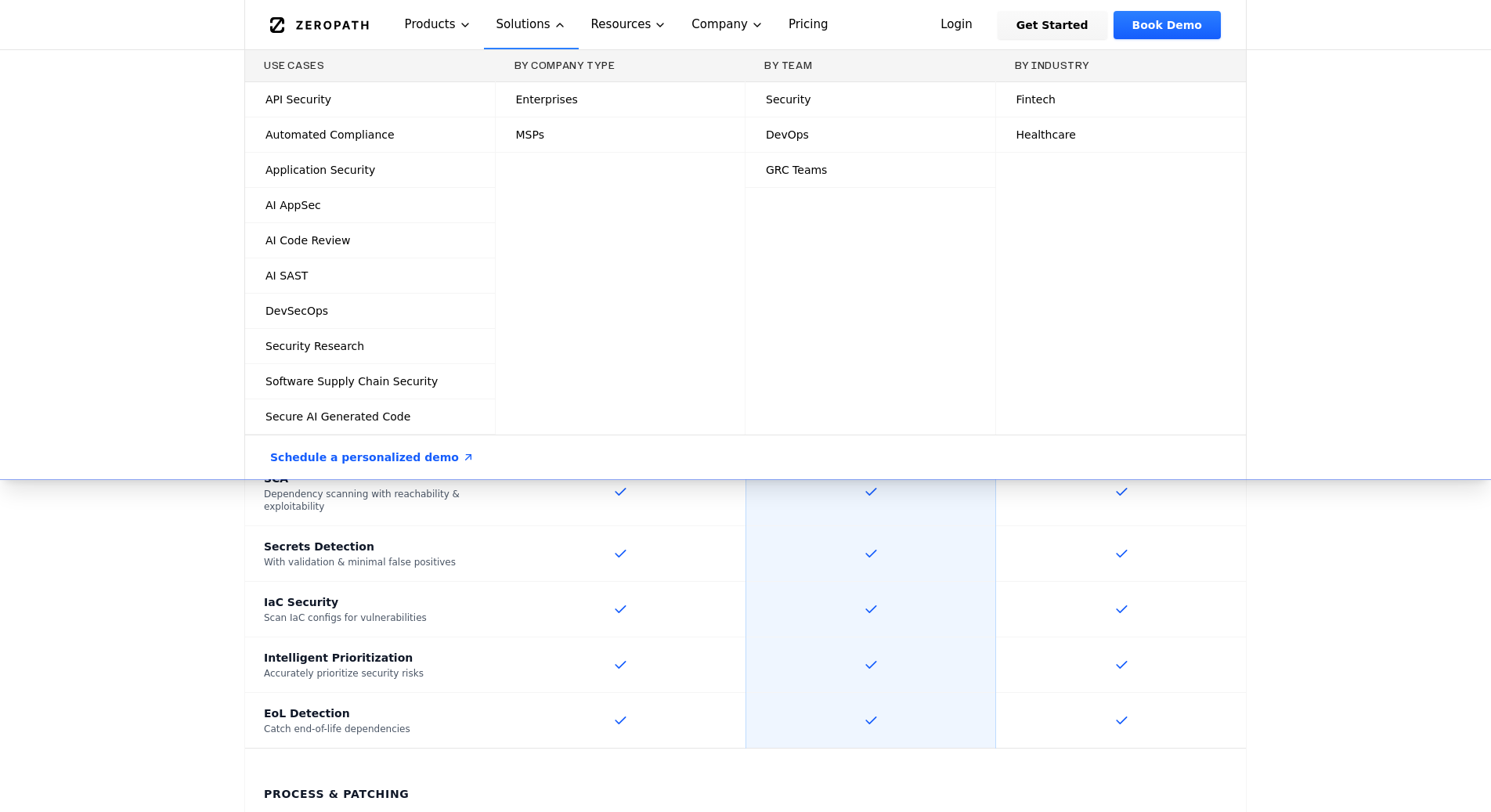
click at [802, 165] on span "GRC Teams" at bounding box center [796, 169] width 61 height 15
click at [972, 167] on icon at bounding box center [970, 169] width 13 height 13
click at [1047, 132] on span "Healthcare" at bounding box center [1046, 135] width 60 height 15
click at [1224, 132] on icon at bounding box center [1221, 134] width 13 height 13
click at [351, 165] on span "Application Security" at bounding box center [321, 169] width 110 height 15
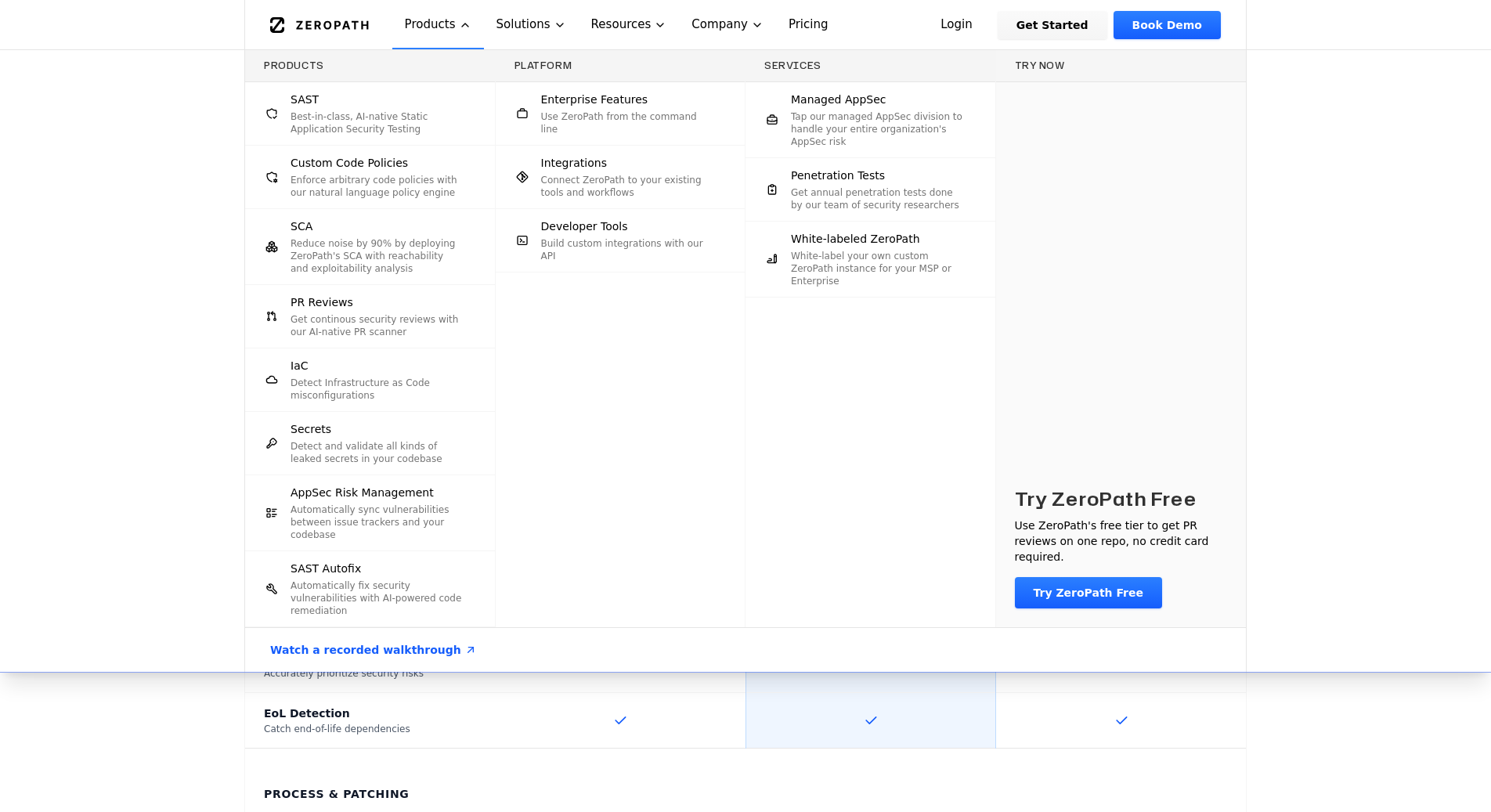
click at [557, 103] on span "Enterprise Features" at bounding box center [594, 99] width 107 height 15
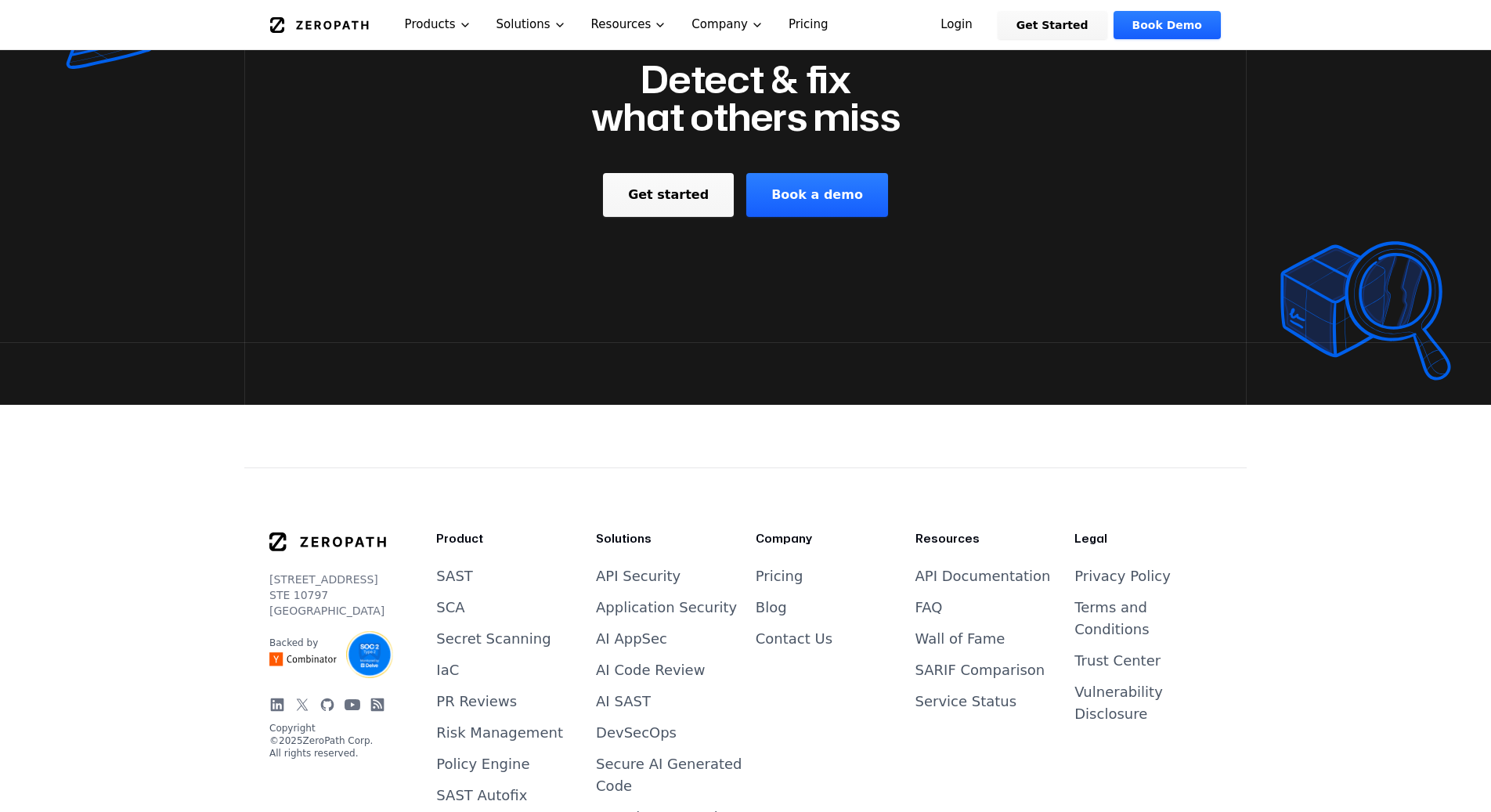
scroll to position [2090, 0]
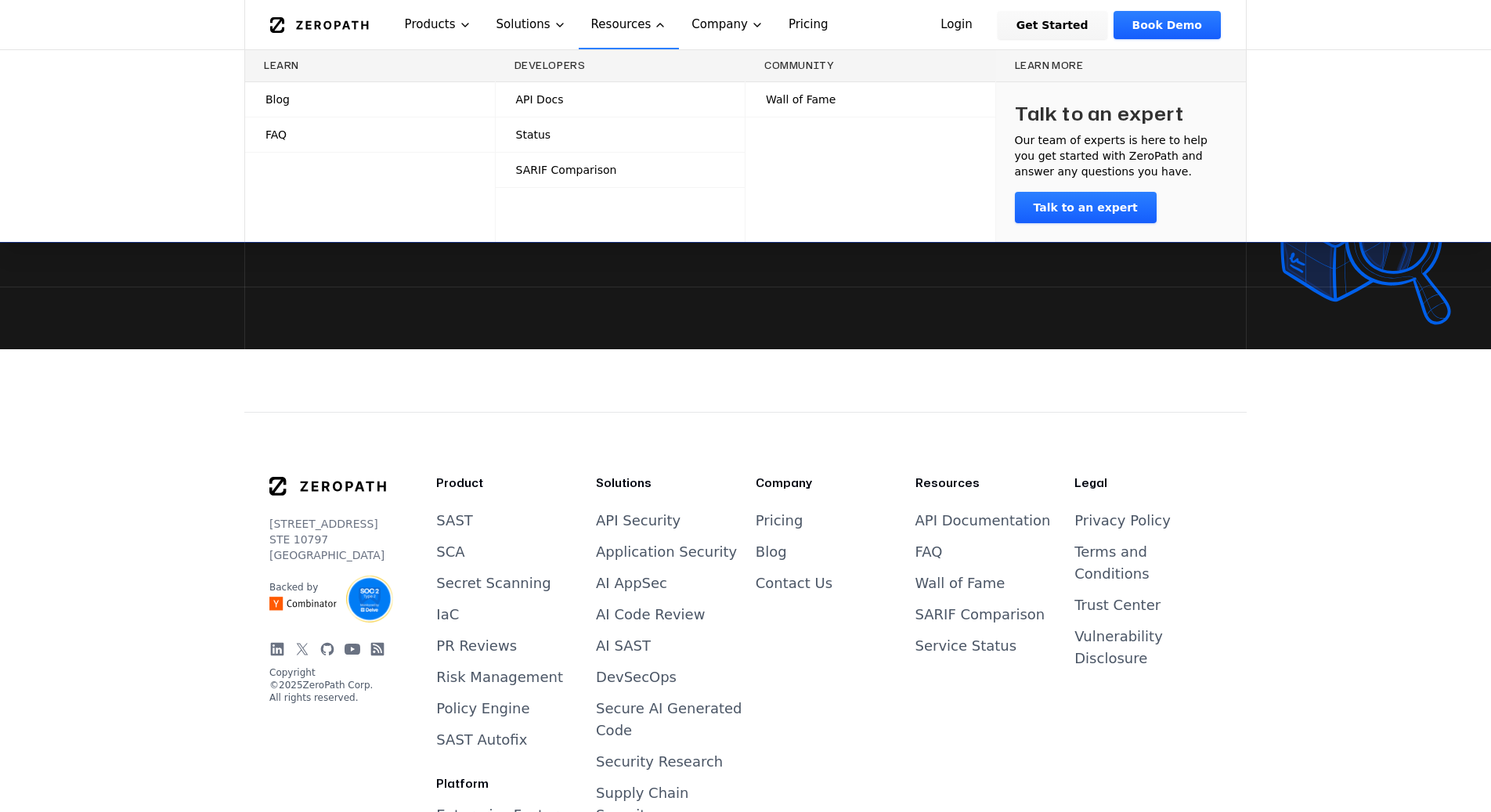
click at [621, 175] on link "SARIF Comparison" at bounding box center [621, 170] width 250 height 35
click at [719, 170] on icon at bounding box center [719, 169] width 13 height 13
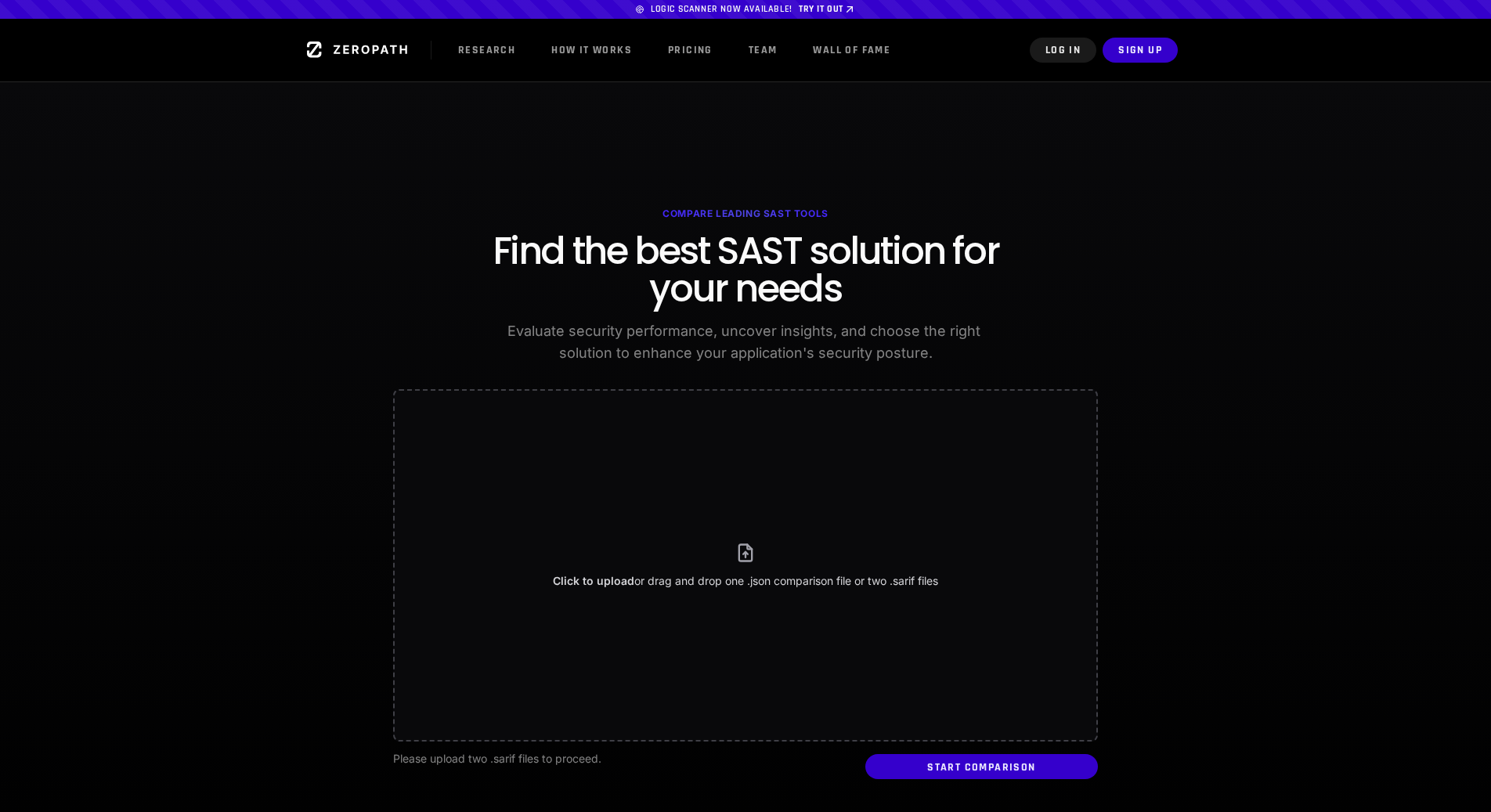
click at [717, 11] on span at bounding box center [745, 10] width 1491 height 19
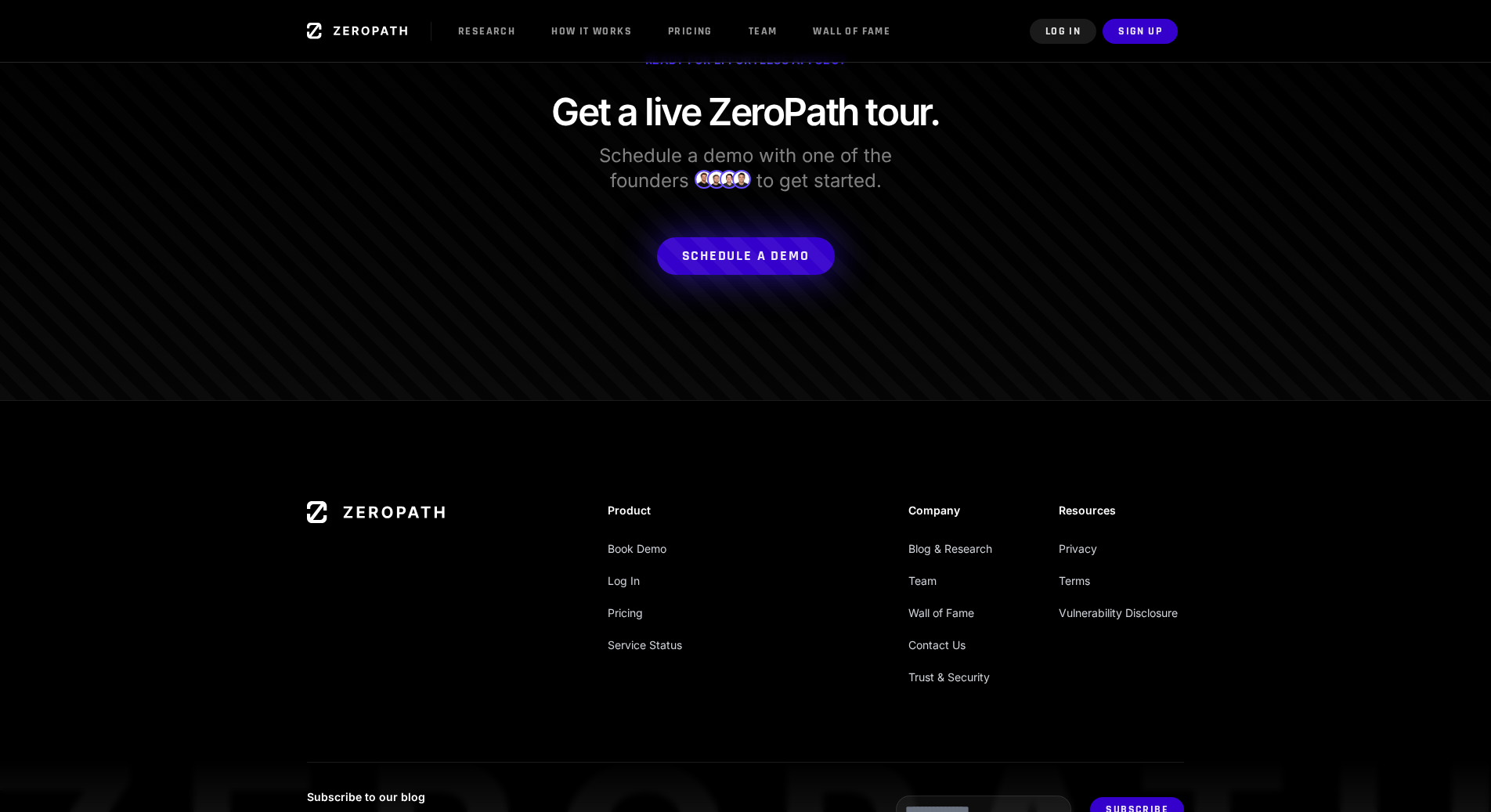
scroll to position [1101, 0]
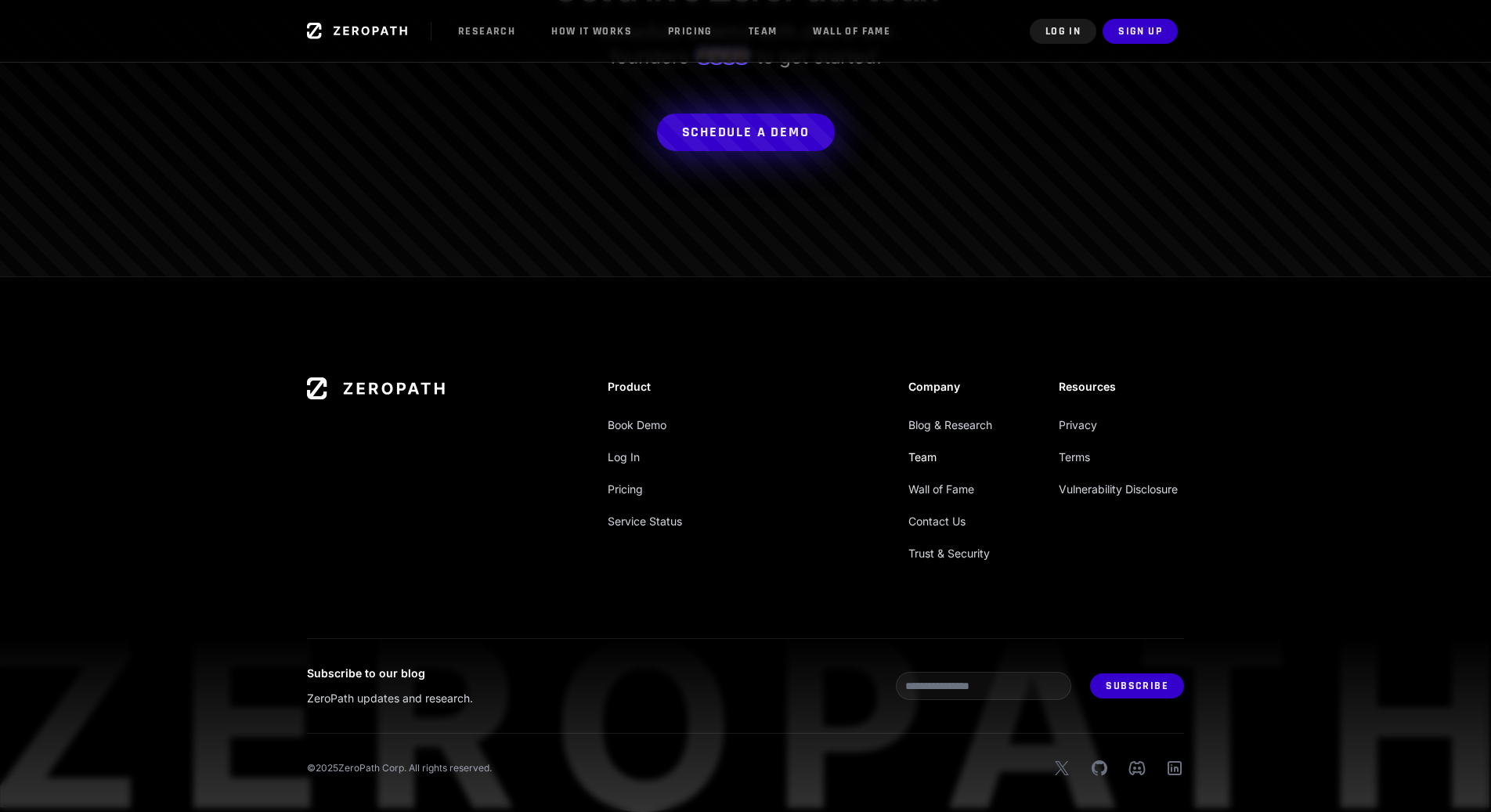
click at [928, 454] on link "Team" at bounding box center [922, 457] width 28 height 13
click at [919, 458] on link "Team" at bounding box center [922, 457] width 28 height 13
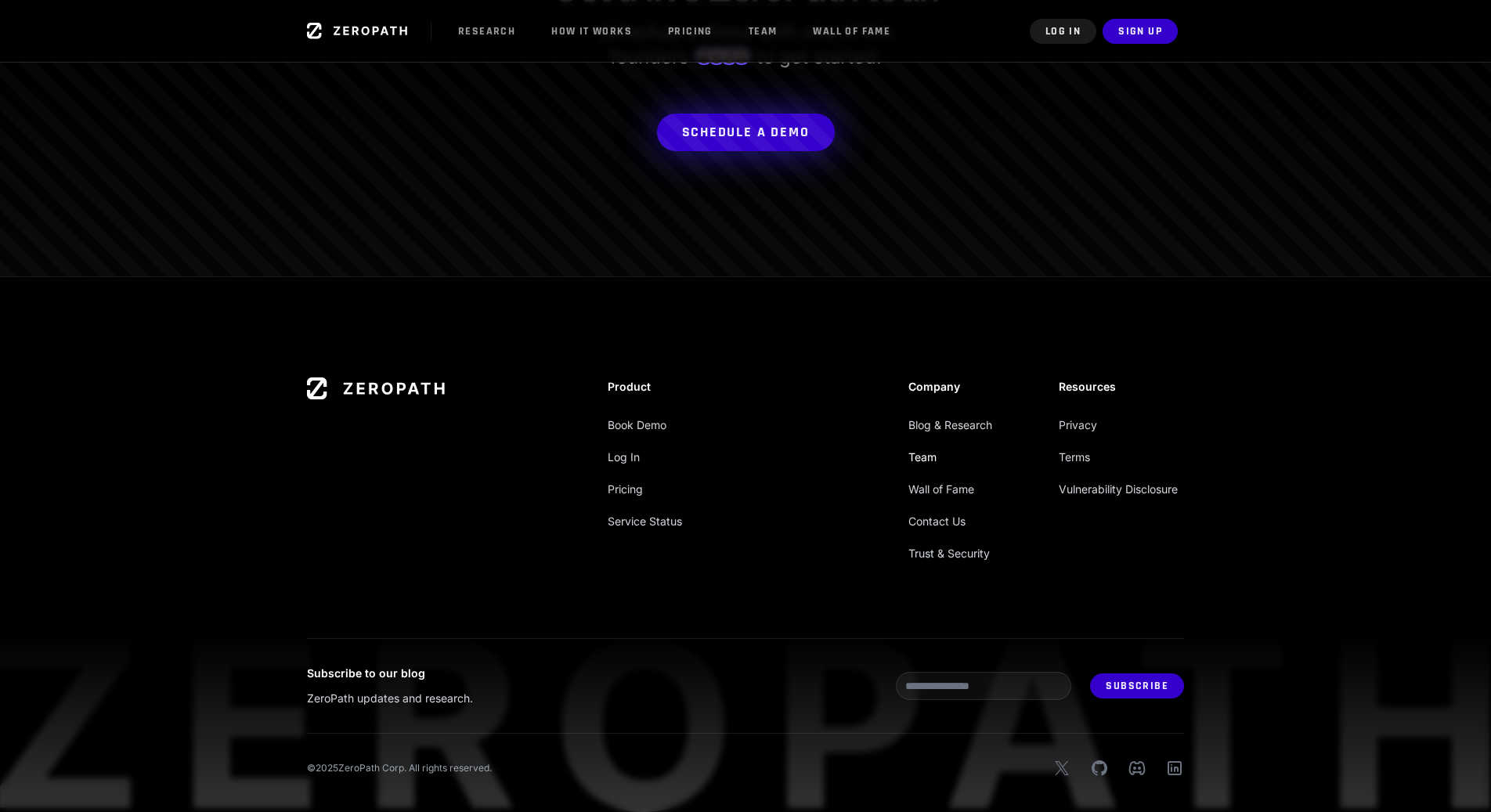
click at [919, 458] on link "Team" at bounding box center [922, 457] width 28 height 13
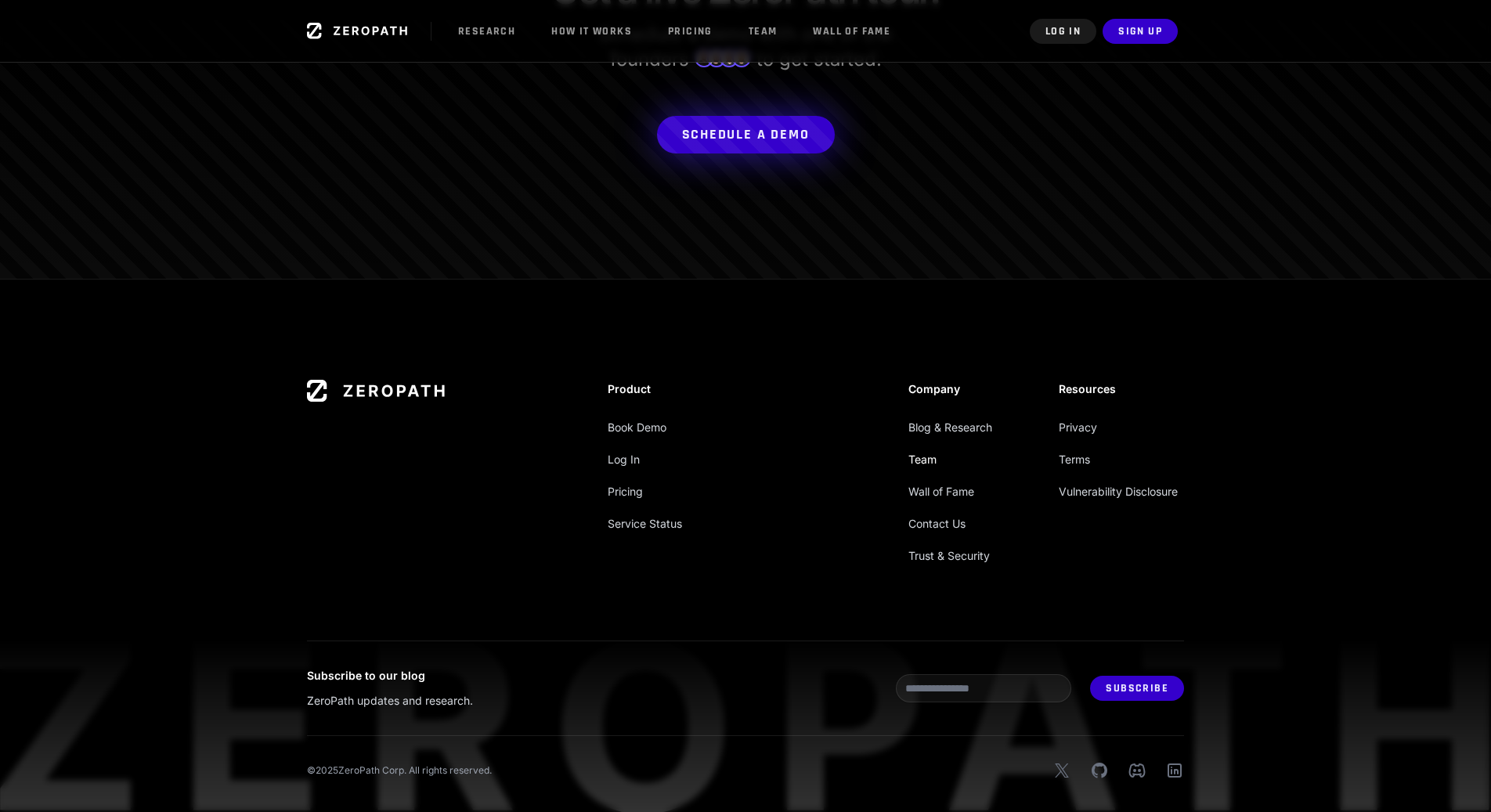
click at [919, 458] on link "Team" at bounding box center [922, 459] width 28 height 13
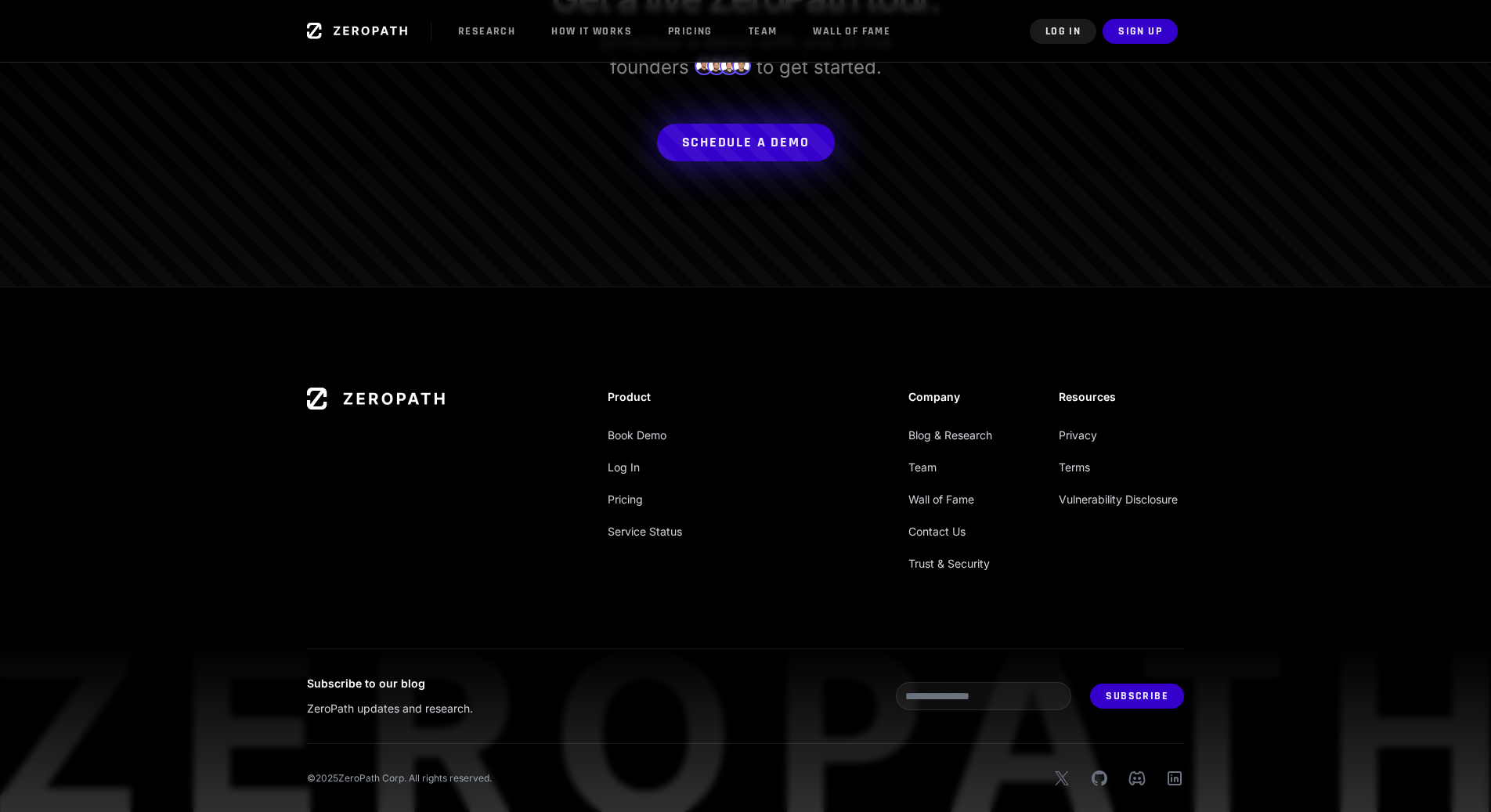
drag, startPoint x: 919, startPoint y: 458, endPoint x: 1046, endPoint y: 464, distance: 127.1
click at [1046, 464] on div "Company Blog & Research Team Wall of Fame Contact Us Trust & Security Resources…" at bounding box center [1046, 480] width 275 height 186
click at [918, 469] on link "Team" at bounding box center [922, 469] width 28 height 13
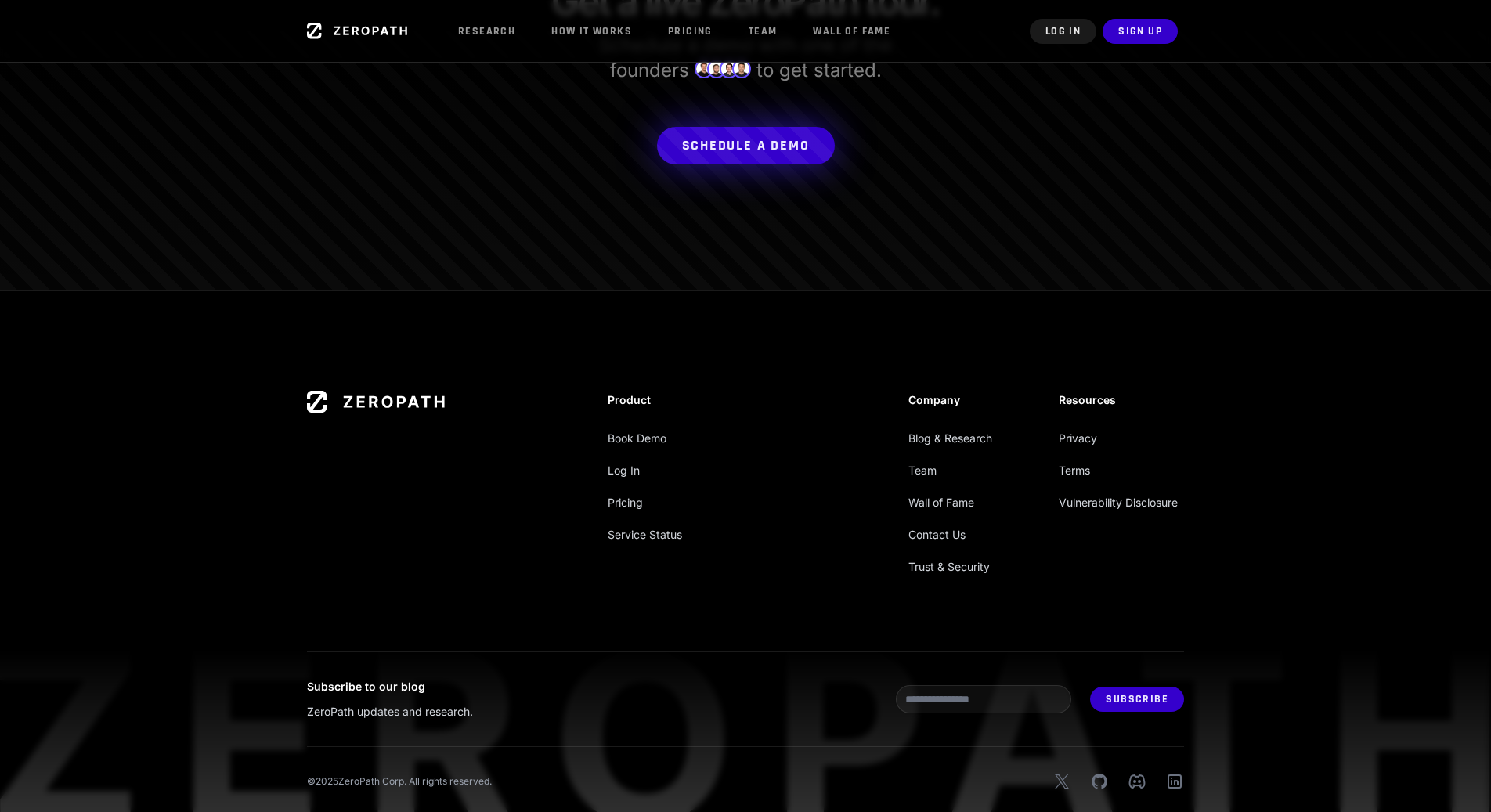
scroll to position [1090, 0]
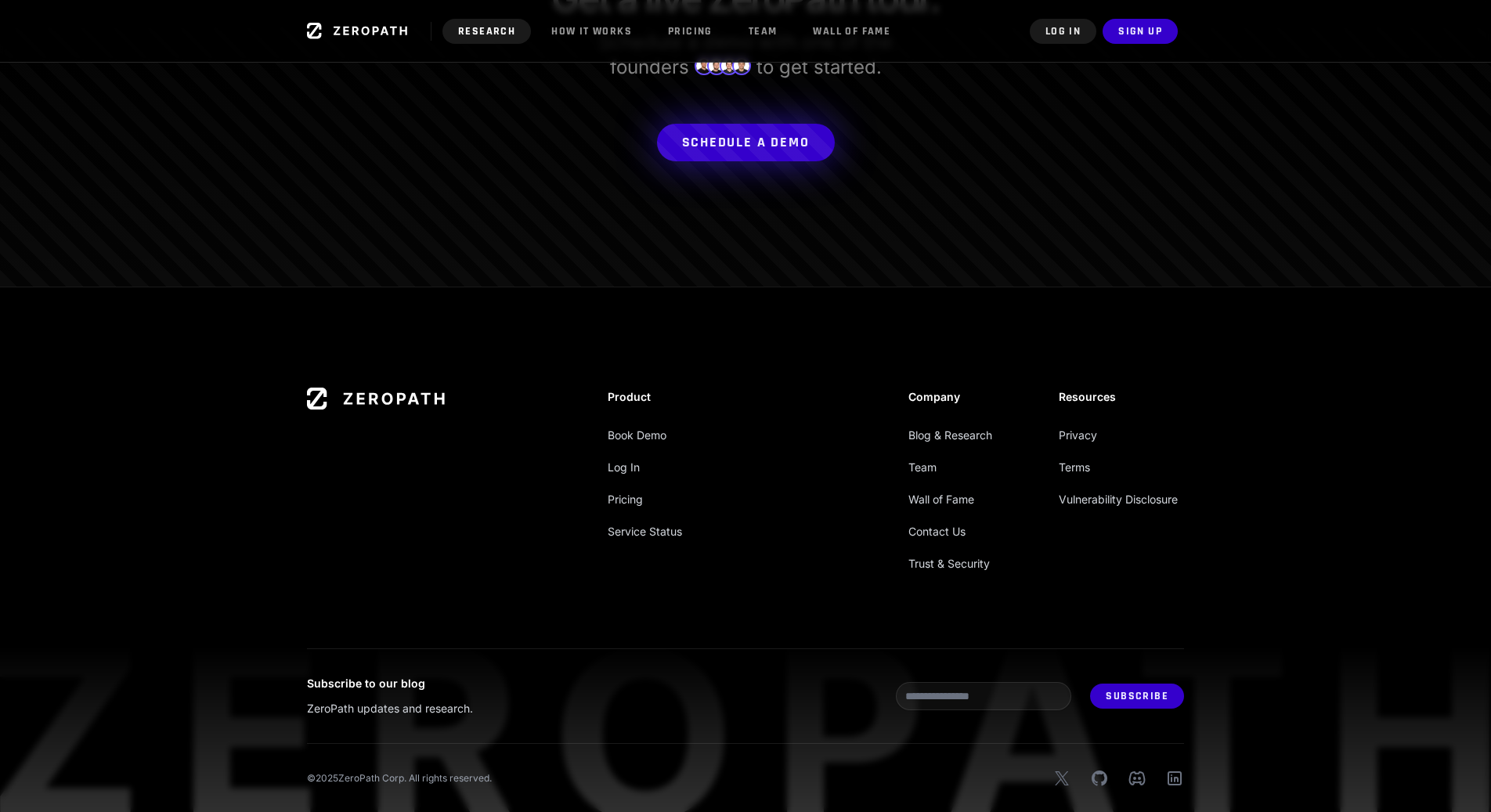
click at [486, 33] on link "Research" at bounding box center [487, 32] width 89 height 25
click at [338, 47] on header "Research How it Works Pricing Team Wall of Fame Log In Sign Up" at bounding box center [745, 31] width 1491 height 63
click at [343, 37] on icon at bounding box center [357, 31] width 100 height 15
click at [352, 28] on icon at bounding box center [371, 31] width 73 height 9
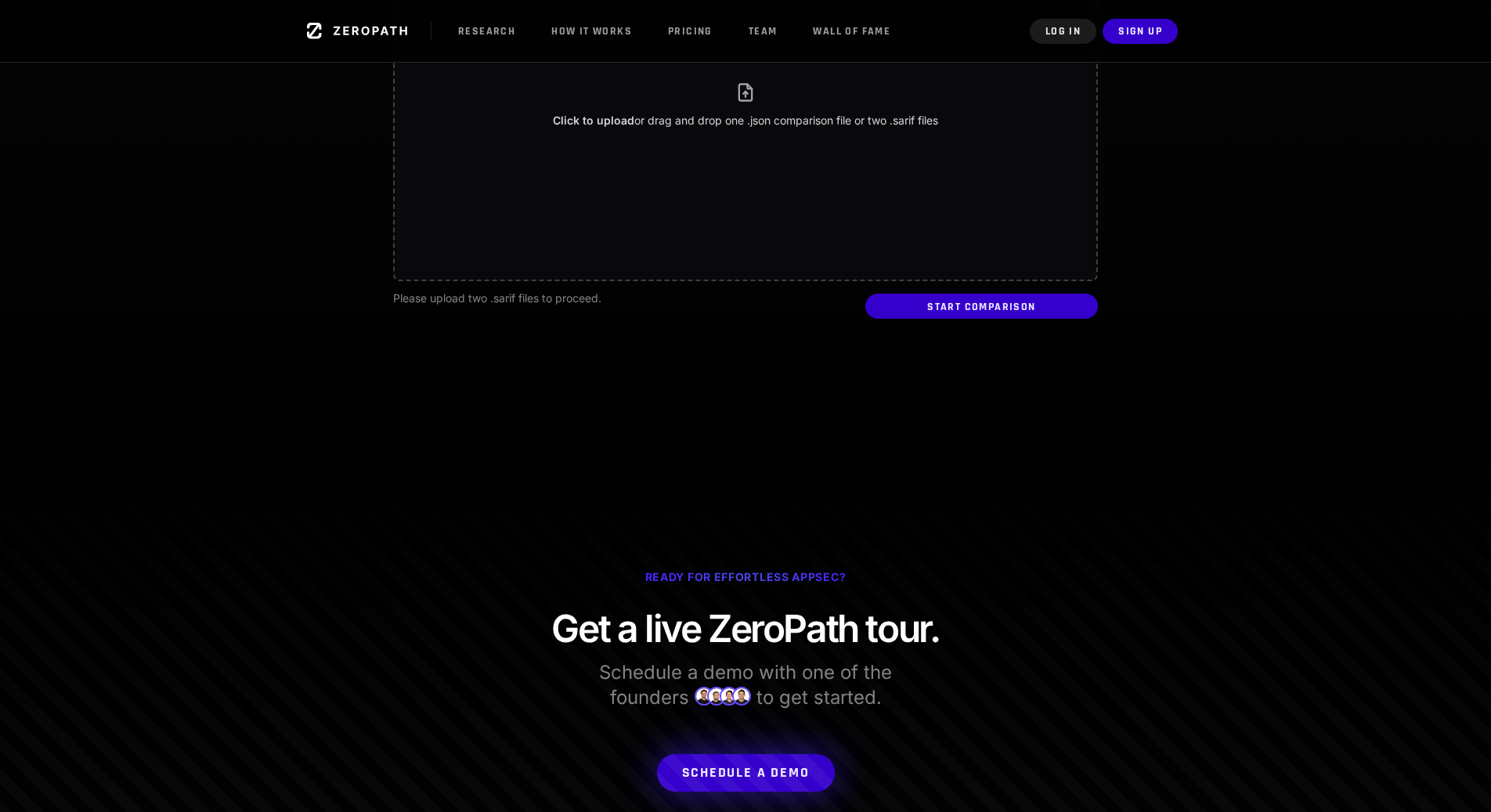
scroll to position [0, 0]
